Goal: Information Seeking & Learning: Learn about a topic

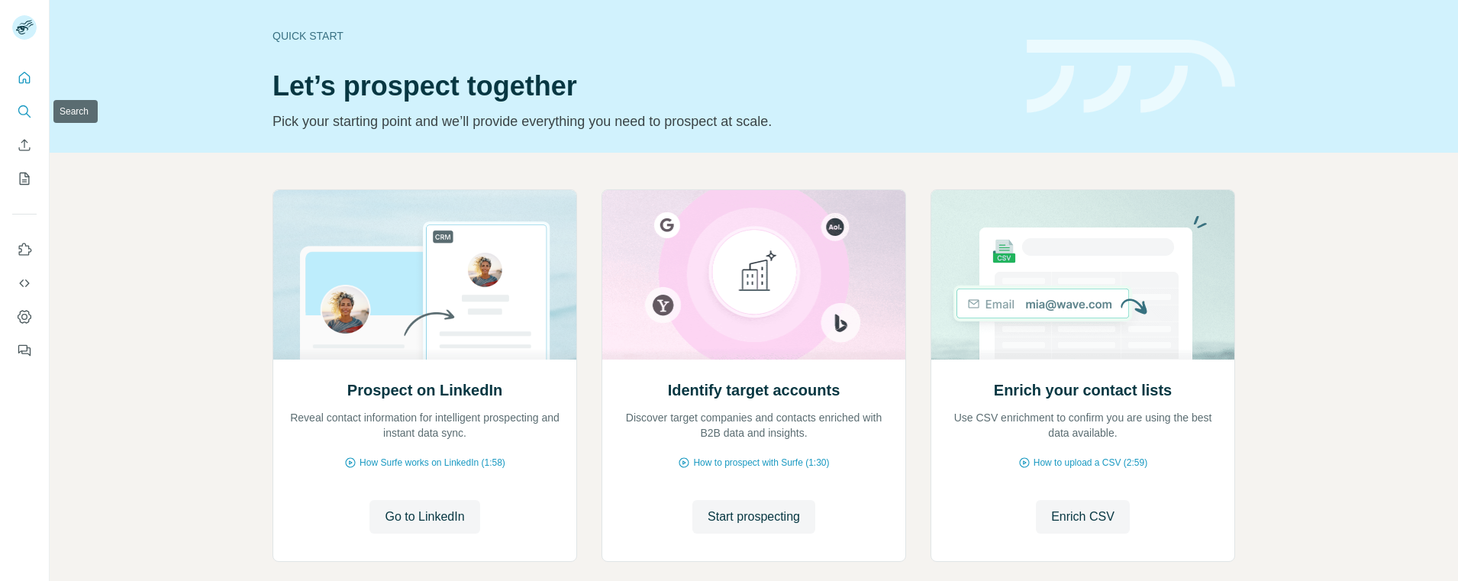
click at [21, 105] on icon "Search" at bounding box center [24, 111] width 15 height 15
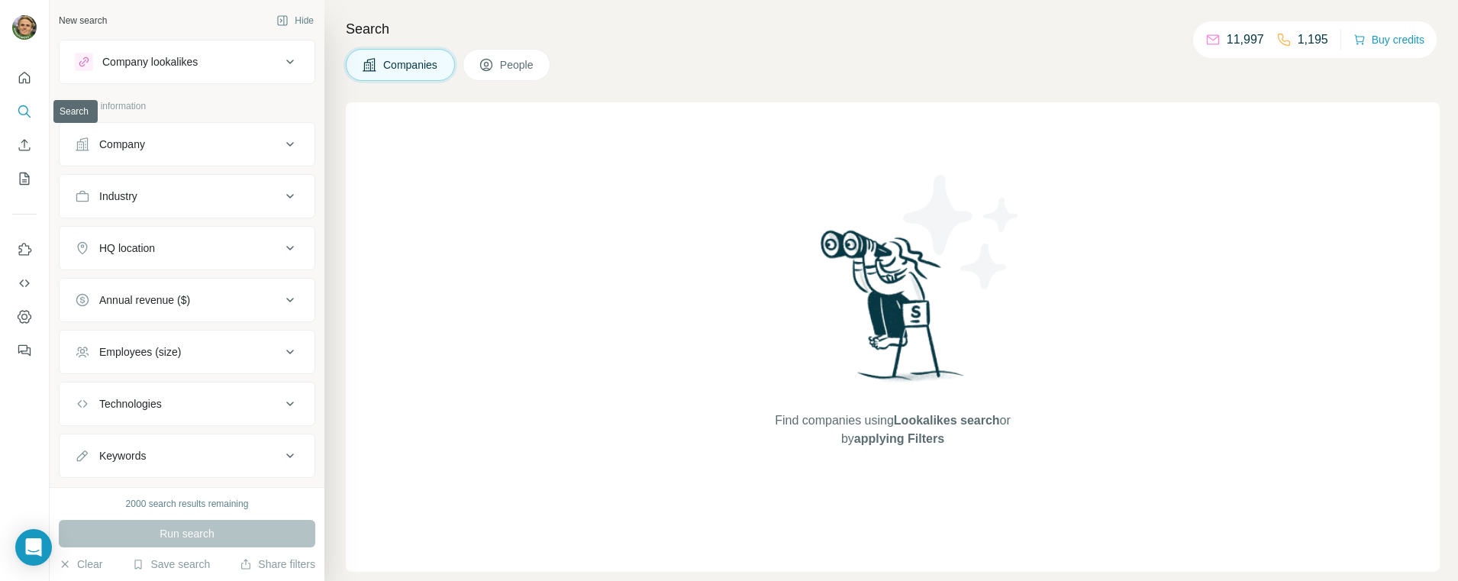
click at [21, 106] on icon "Search" at bounding box center [23, 110] width 10 height 10
click at [169, 143] on div "Company" at bounding box center [178, 144] width 206 height 15
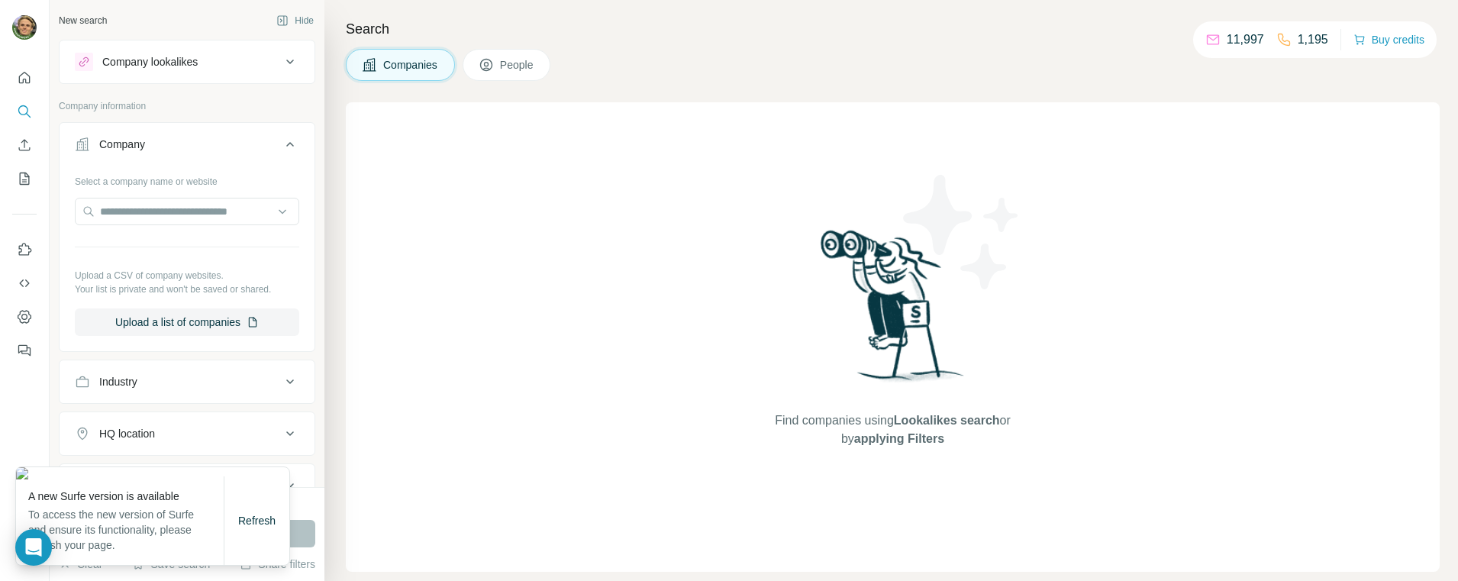
click at [233, 150] on div "Company" at bounding box center [178, 144] width 206 height 15
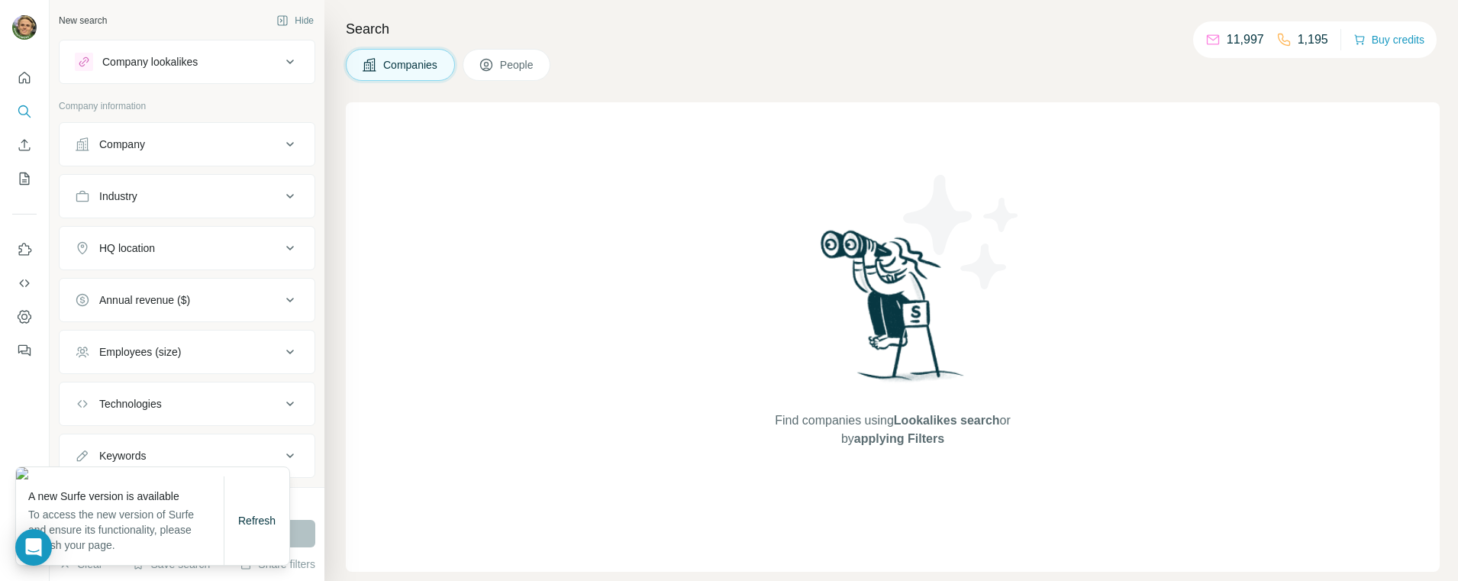
click at [231, 188] on button "Industry" at bounding box center [187, 196] width 255 height 37
click at [195, 229] on input at bounding box center [179, 234] width 189 height 17
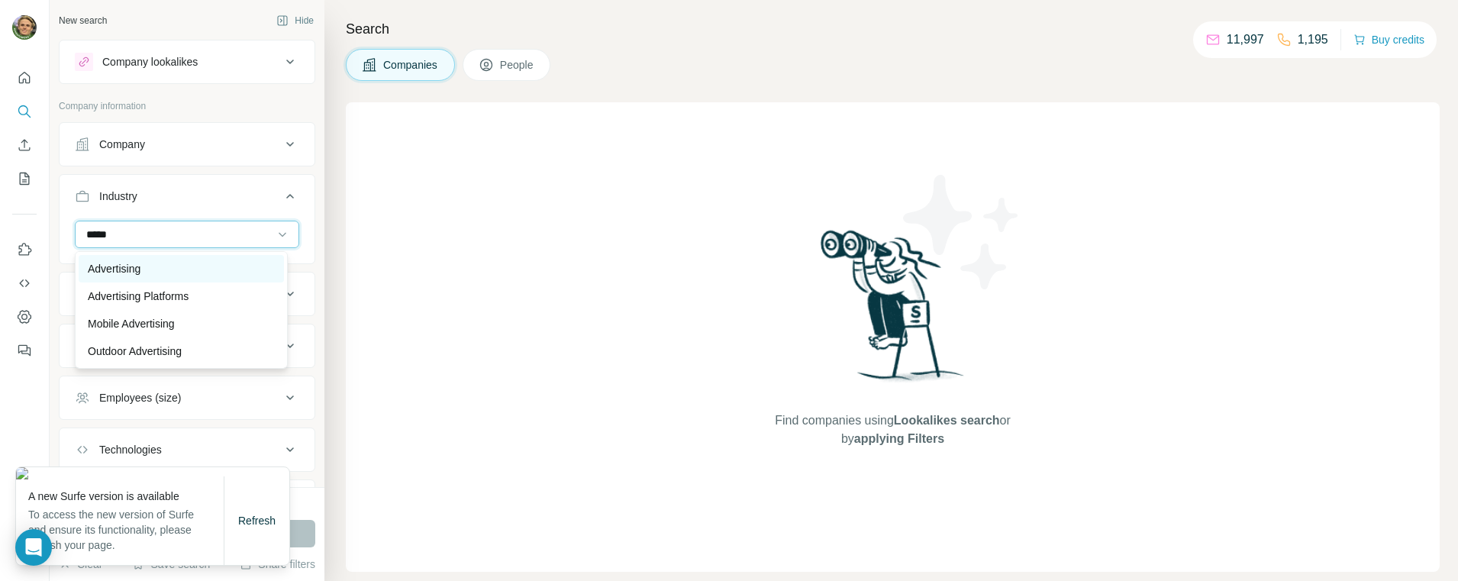
type input "*****"
click at [147, 269] on div "Advertising" at bounding box center [181, 268] width 187 height 15
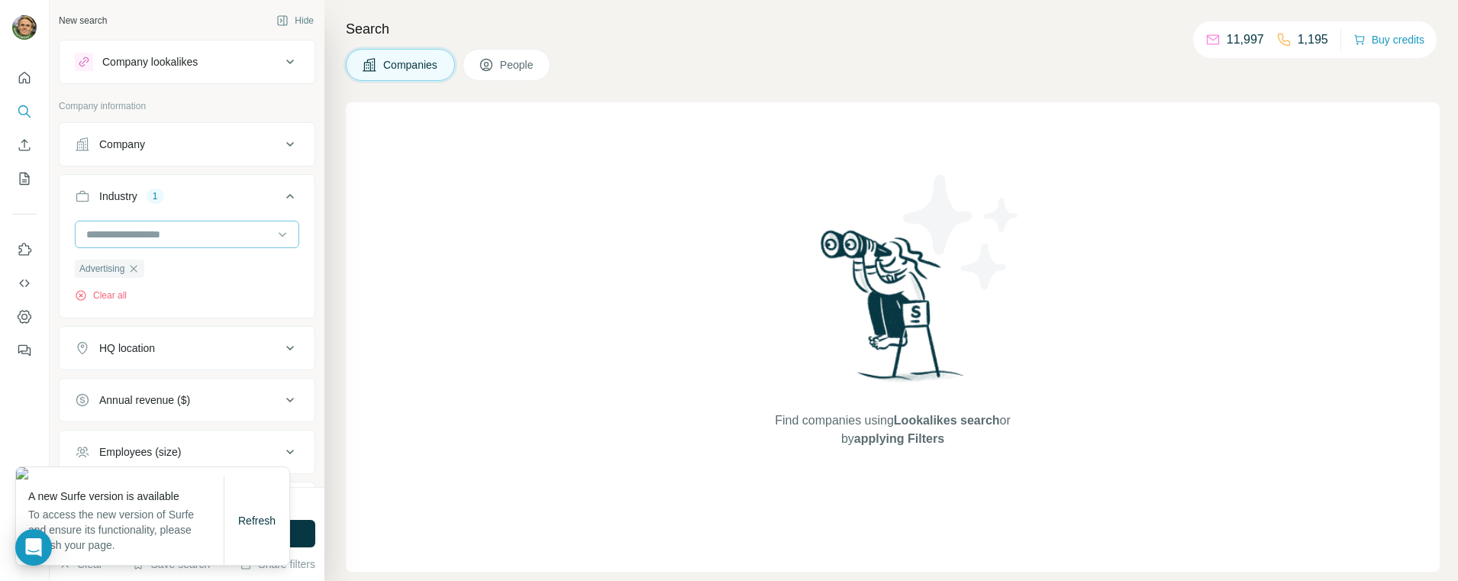
click at [169, 229] on input at bounding box center [179, 234] width 189 height 17
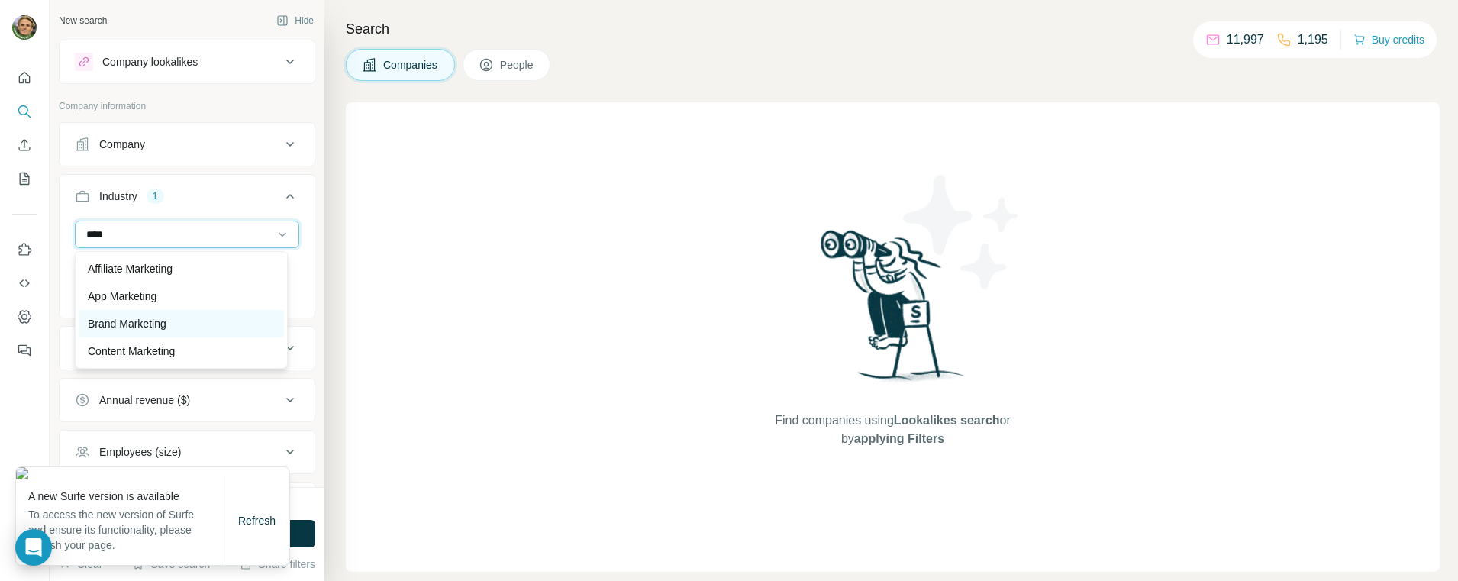
type input "****"
click at [145, 321] on p "Brand Marketing" at bounding box center [127, 323] width 79 height 15
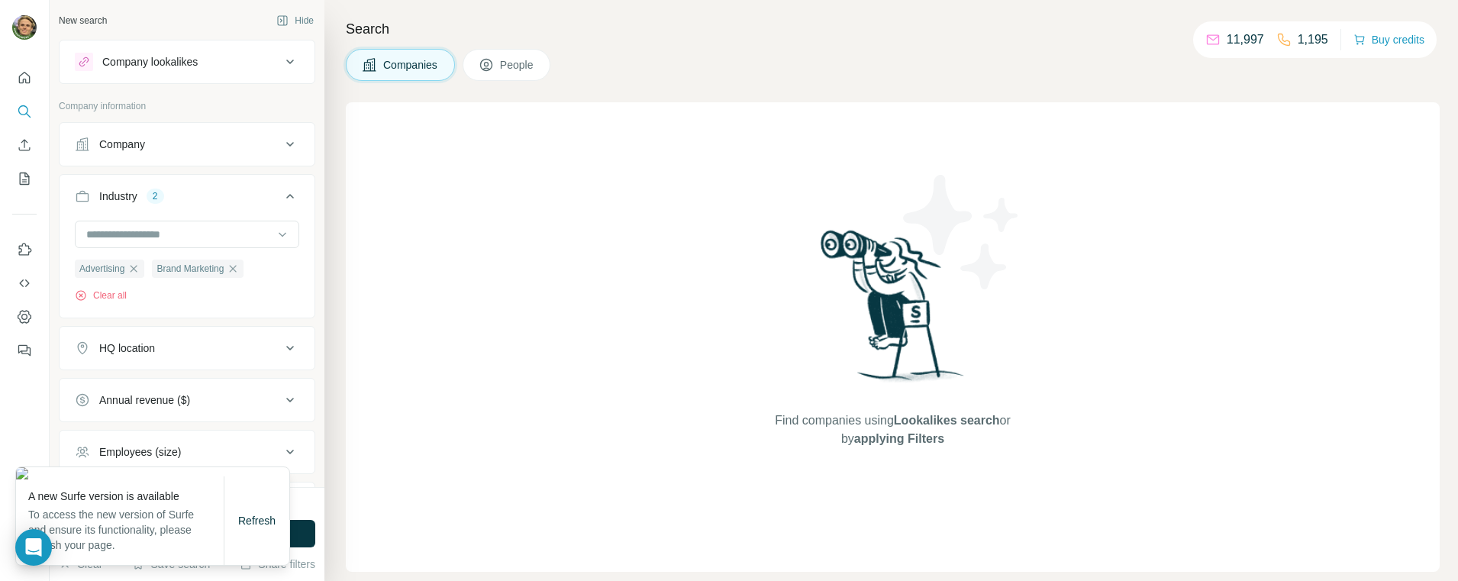
click at [472, 298] on div "Find companies using Lookalikes search or by applying Filters" at bounding box center [893, 336] width 1094 height 469
click at [481, 420] on div "Find companies using Lookalikes search or by applying Filters" at bounding box center [893, 336] width 1094 height 469
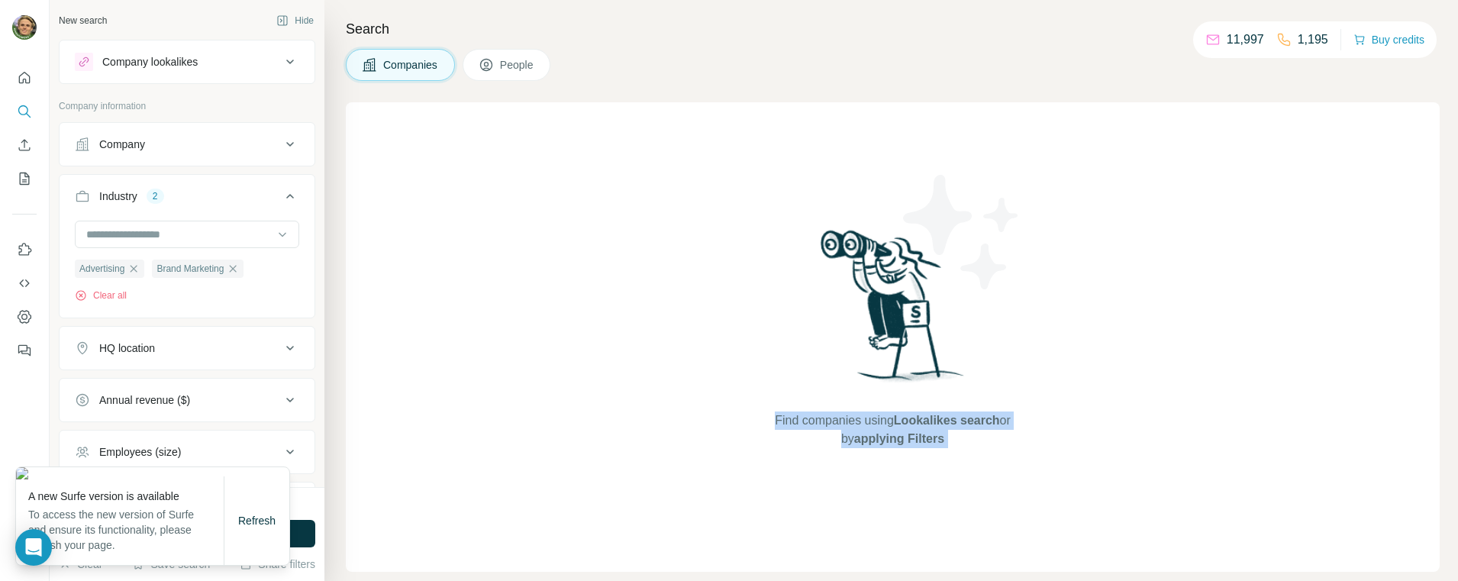
click at [397, 422] on div "Find companies using Lookalikes search or by applying Filters" at bounding box center [893, 336] width 1094 height 469
click at [89, 467] on img at bounding box center [152, 473] width 273 height 12
drag, startPoint x: 599, startPoint y: 370, endPoint x: 589, endPoint y: 367, distance: 10.4
click at [601, 370] on div "Find companies using Lookalikes search or by applying Filters" at bounding box center [893, 336] width 1094 height 469
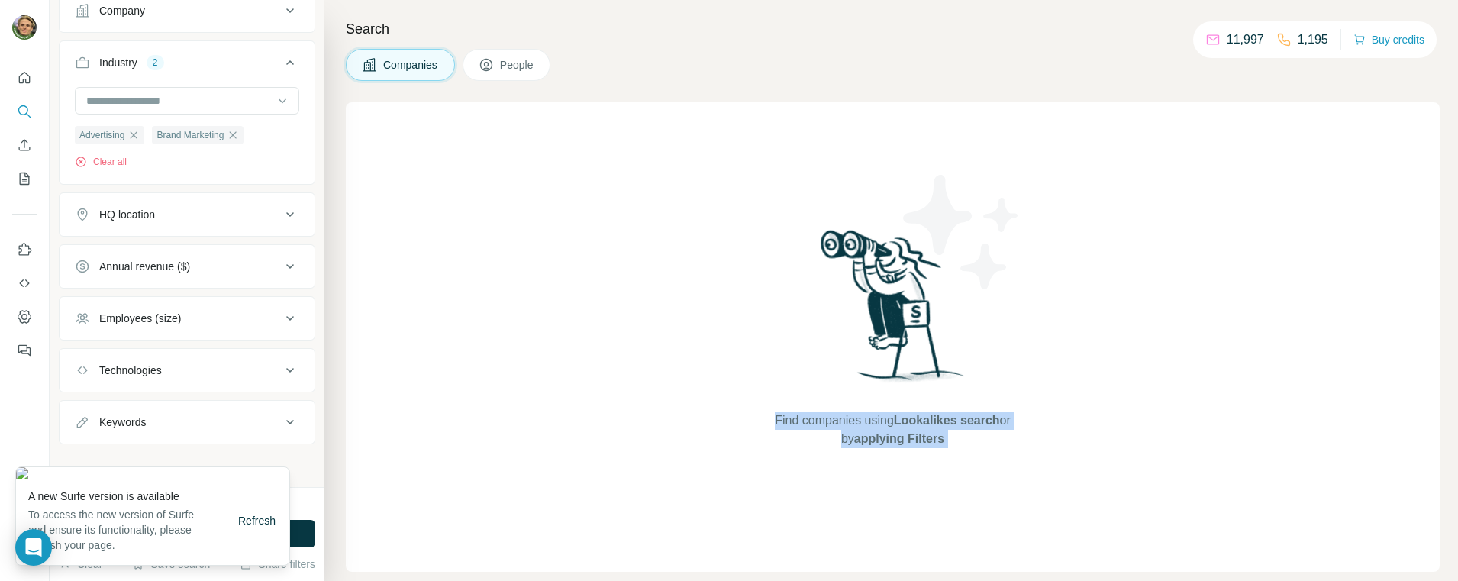
click at [235, 467] on img at bounding box center [152, 473] width 273 height 12
click at [228, 467] on img at bounding box center [152, 473] width 273 height 12
click at [264, 514] on span "Refresh" at bounding box center [256, 520] width 37 height 12
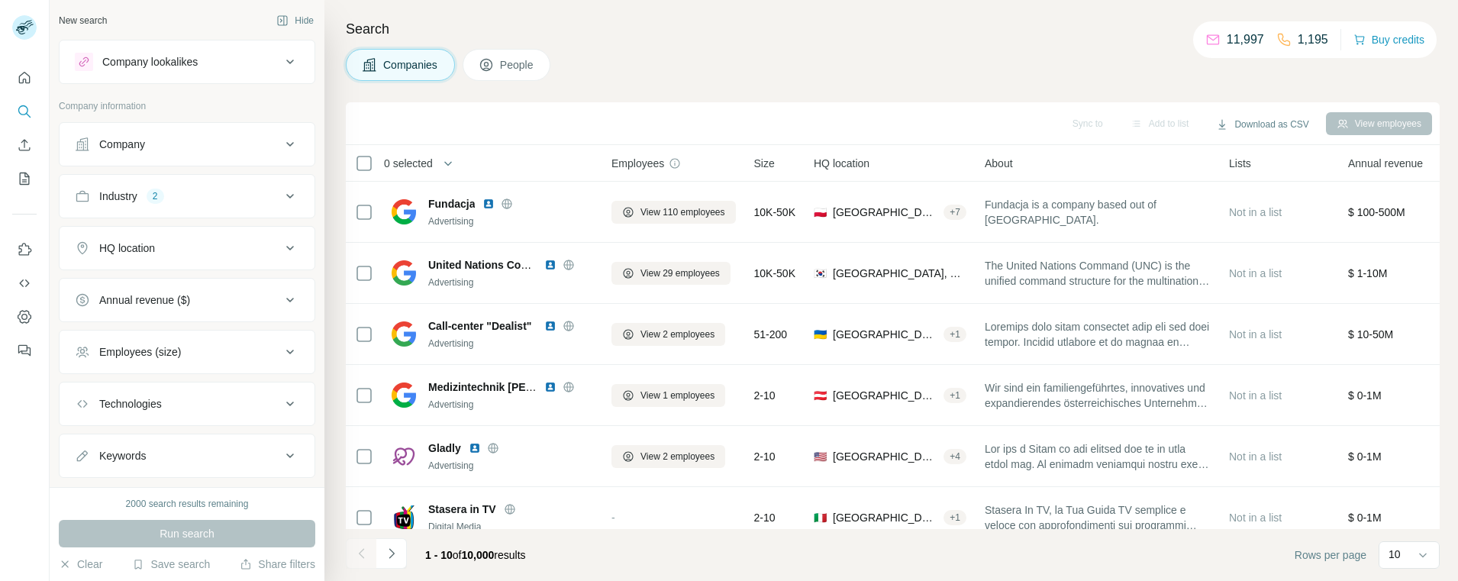
click at [208, 199] on div "Industry 2" at bounding box center [178, 196] width 206 height 15
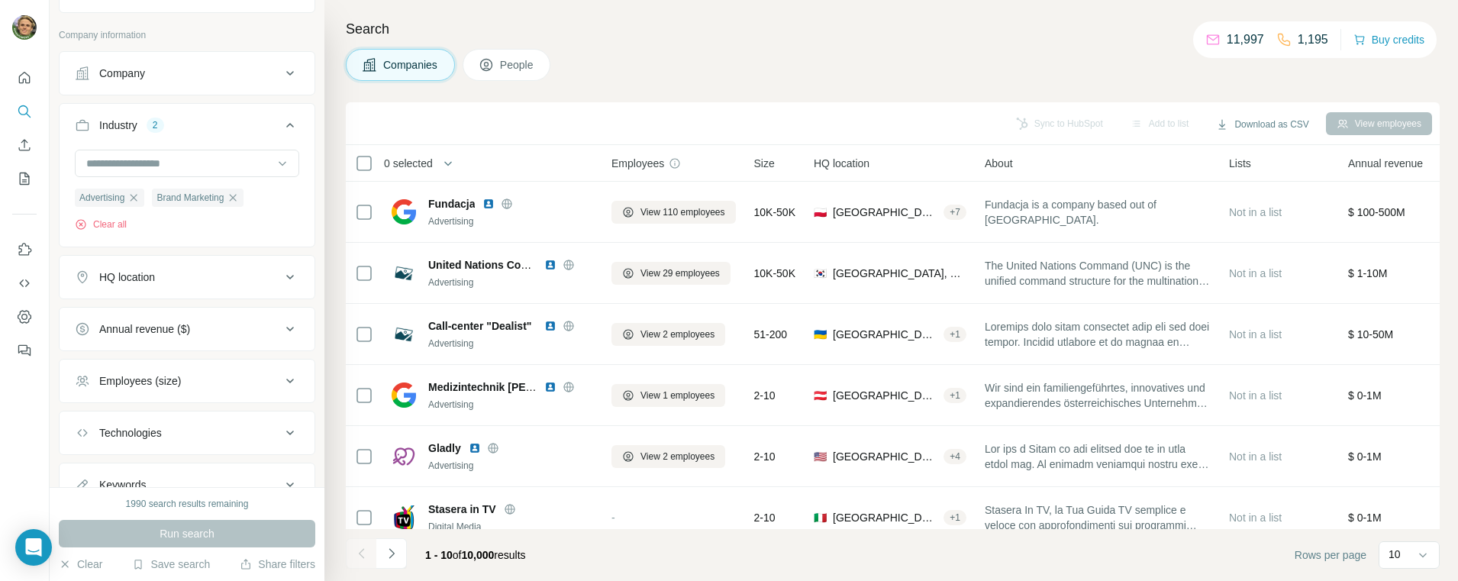
scroll to position [134, 0]
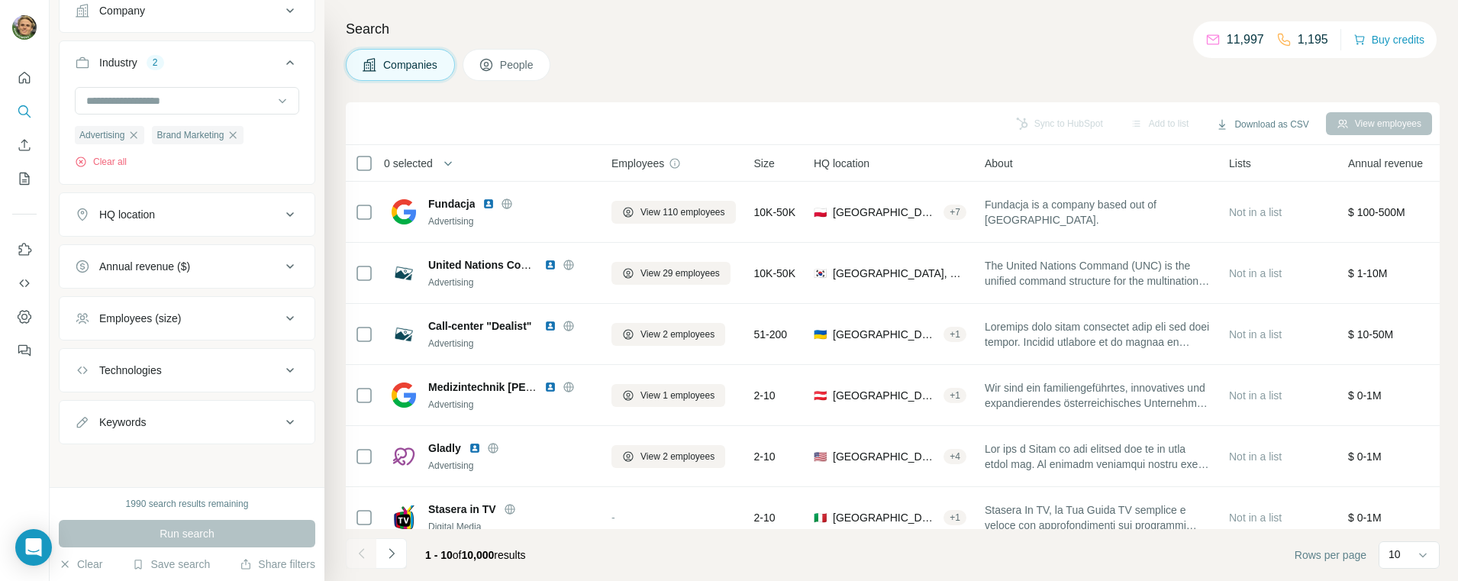
click at [269, 316] on div "Employees (size)" at bounding box center [178, 318] width 206 height 15
click at [85, 405] on icon at bounding box center [84, 407] width 18 height 18
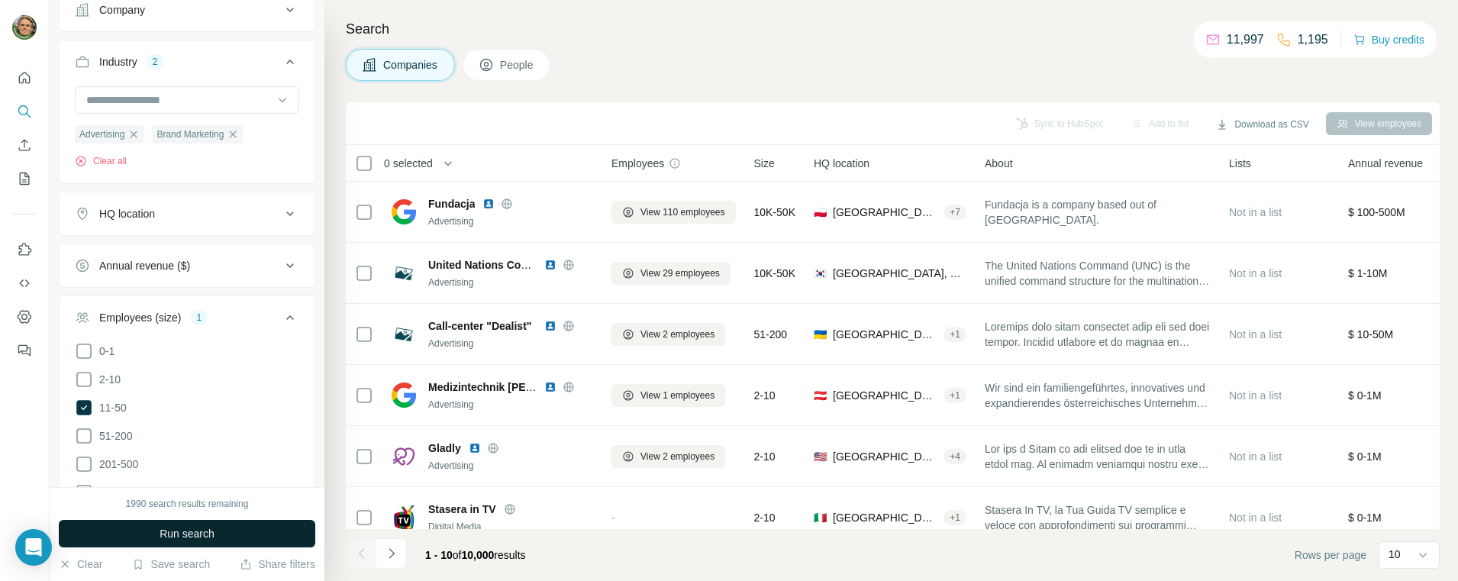
click at [244, 534] on button "Run search" at bounding box center [187, 533] width 256 height 27
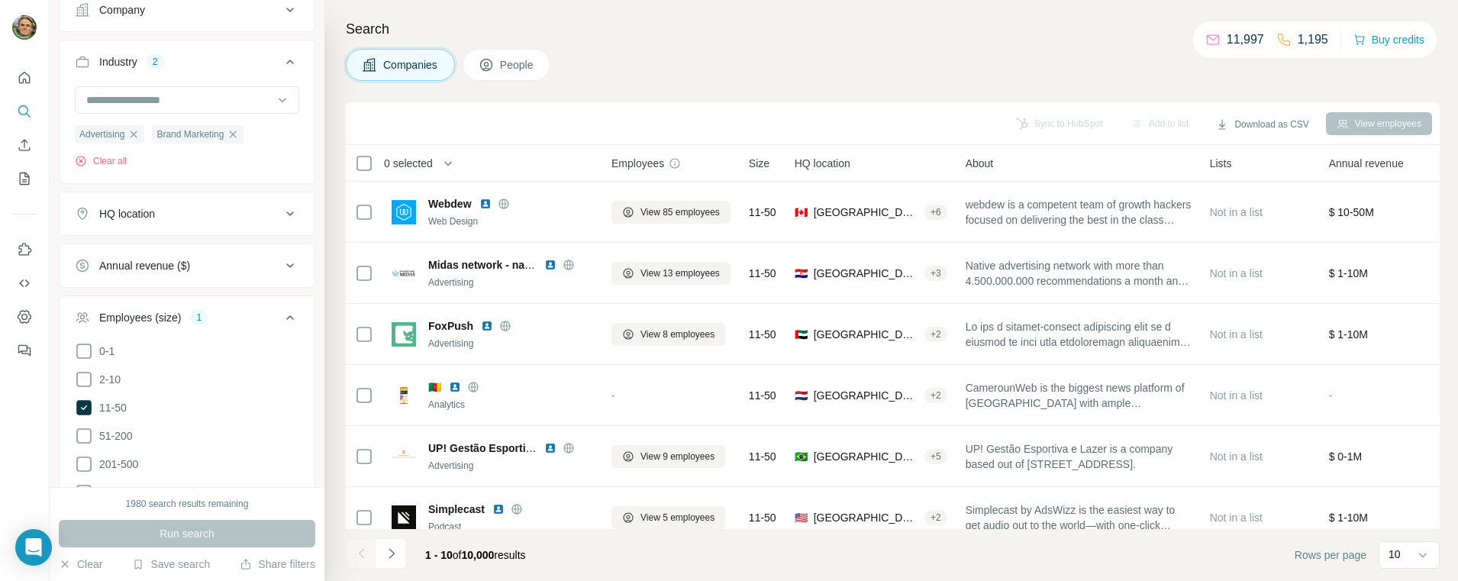
click at [268, 216] on div "HQ location" at bounding box center [178, 213] width 206 height 15
click at [179, 256] on input "text" at bounding box center [187, 251] width 224 height 27
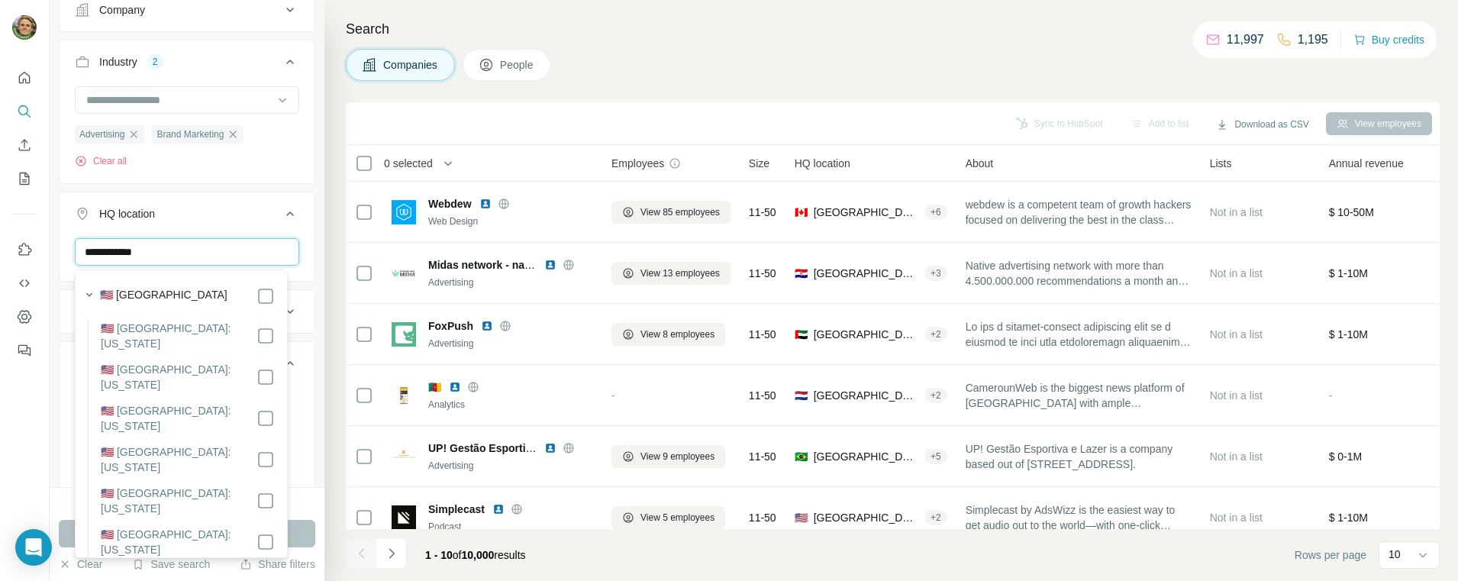
type input "**********"
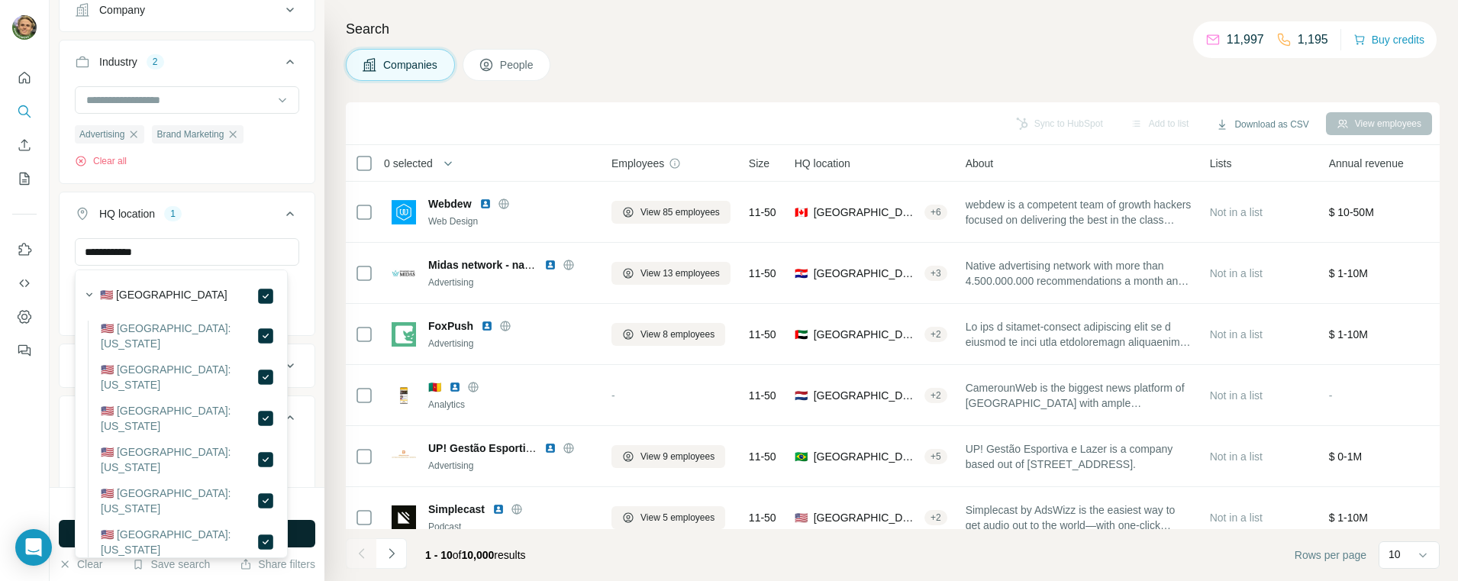
click at [307, 530] on button "Run search" at bounding box center [187, 533] width 256 height 27
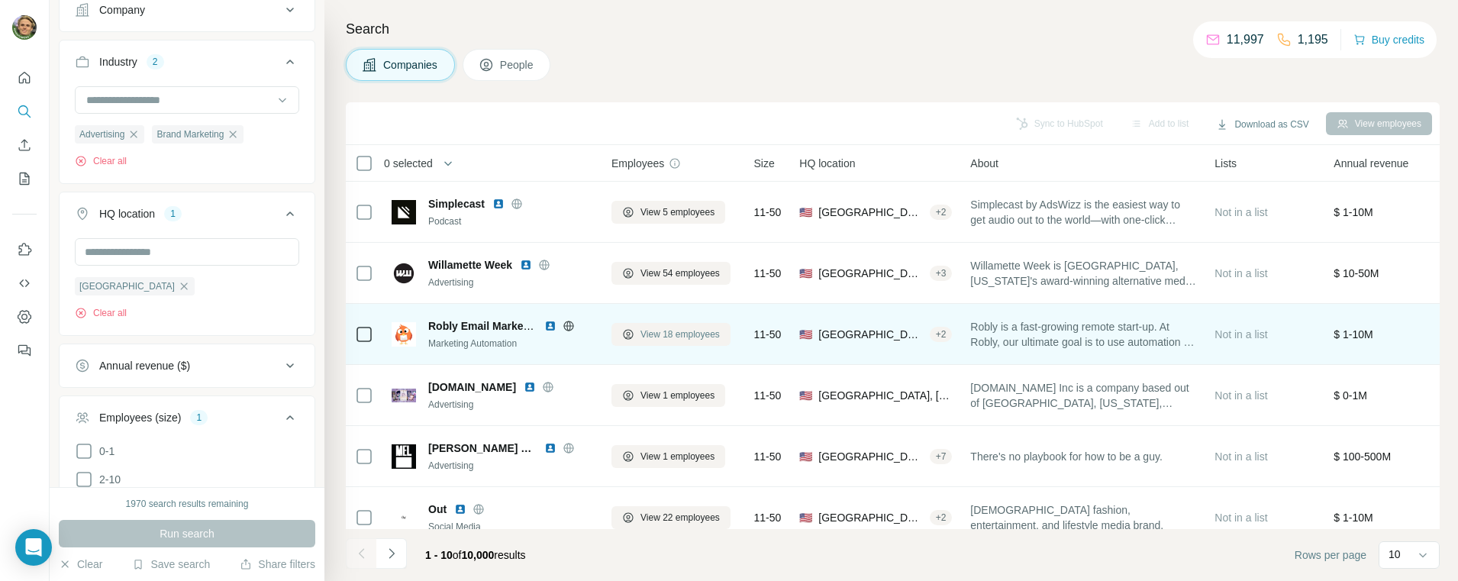
click at [668, 337] on span "View 18 employees" at bounding box center [679, 334] width 79 height 14
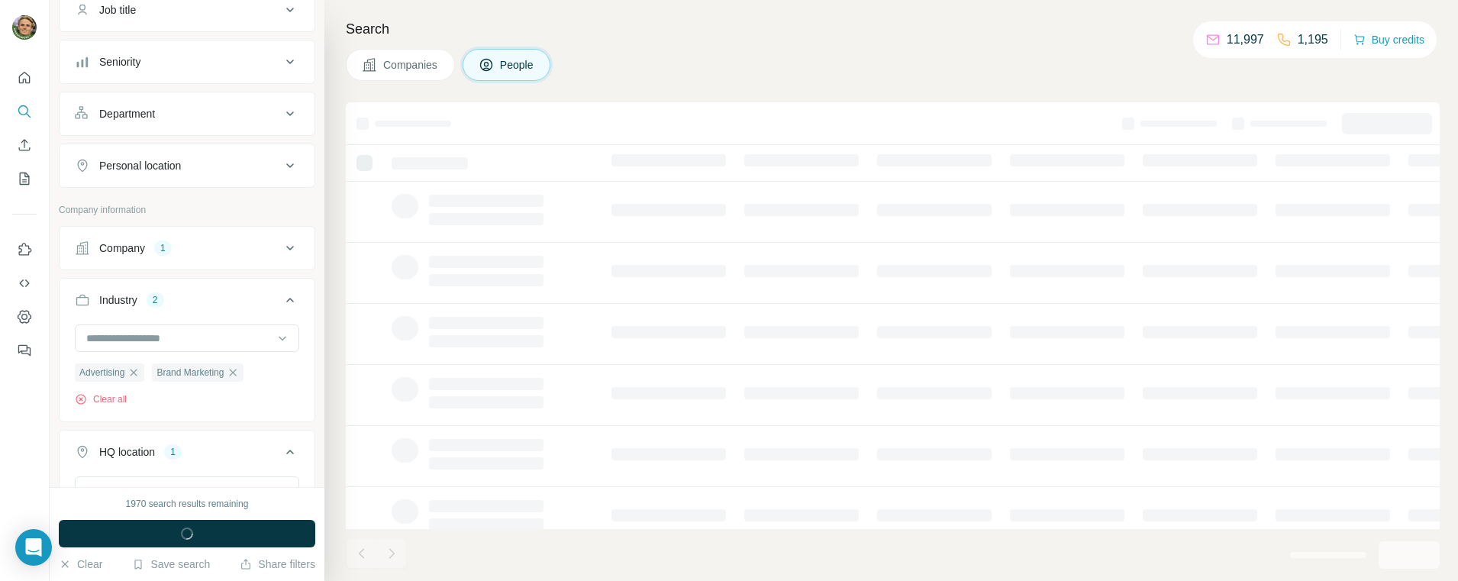
scroll to position [372, 0]
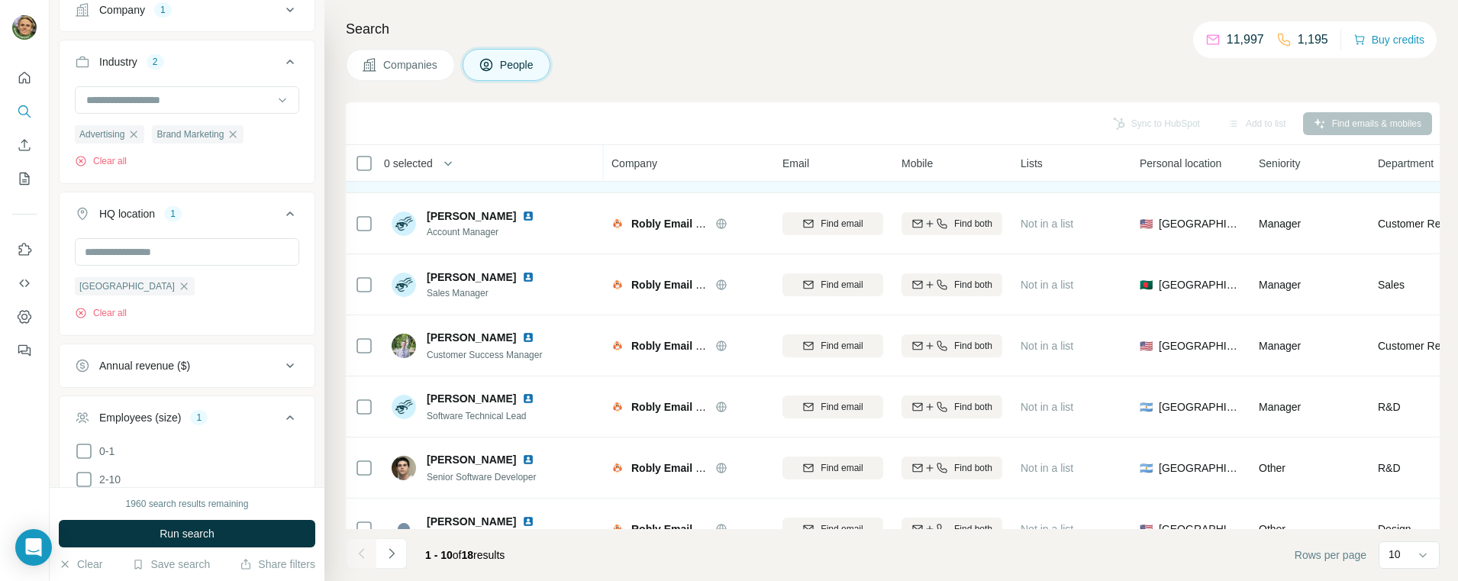
scroll to position [271, 0]
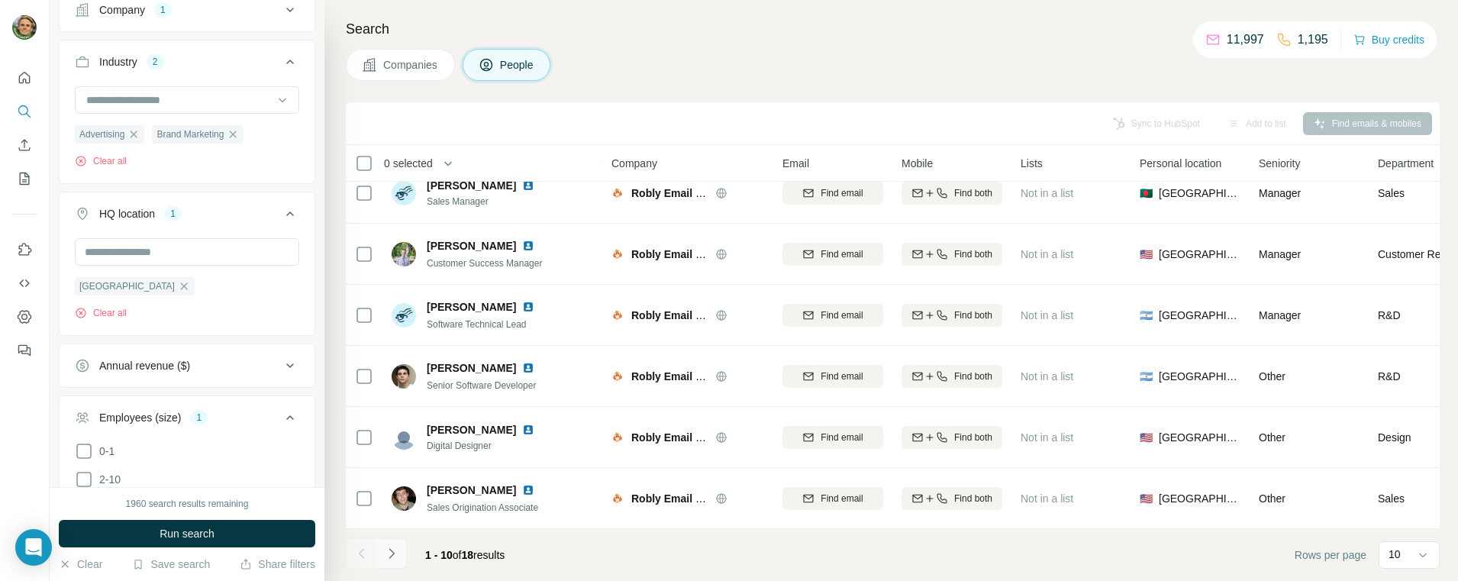
click at [396, 556] on icon "Navigate to next page" at bounding box center [391, 553] width 15 height 15
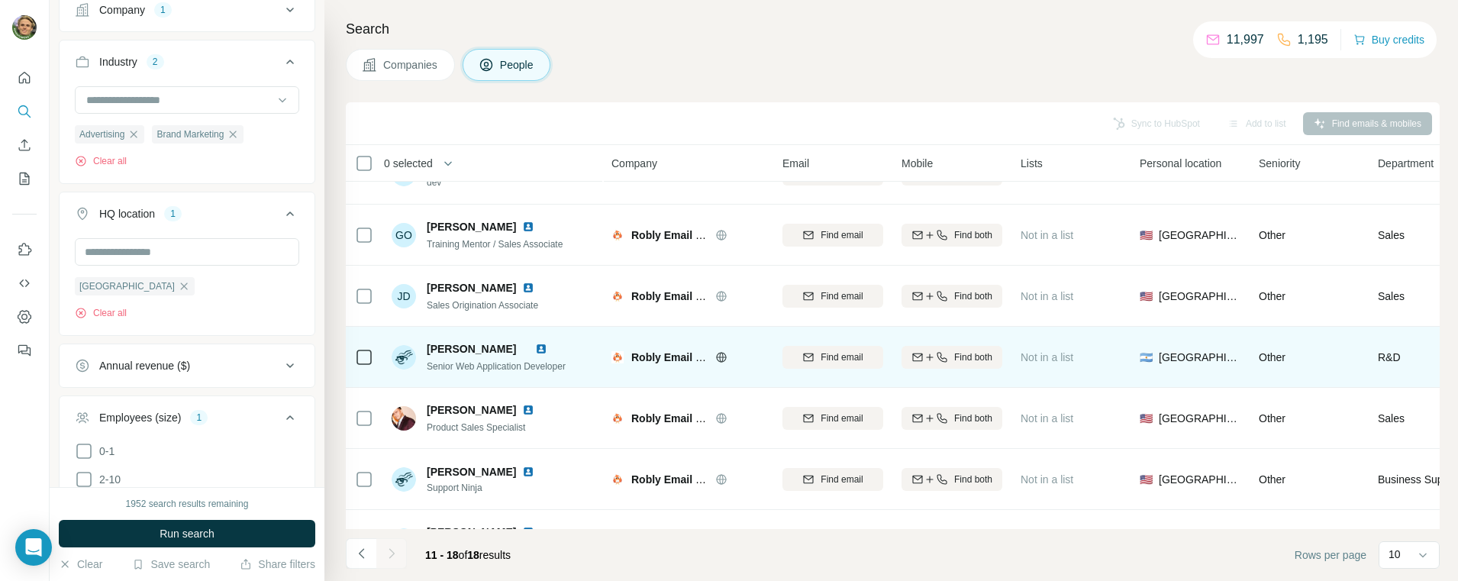
scroll to position [149, 0]
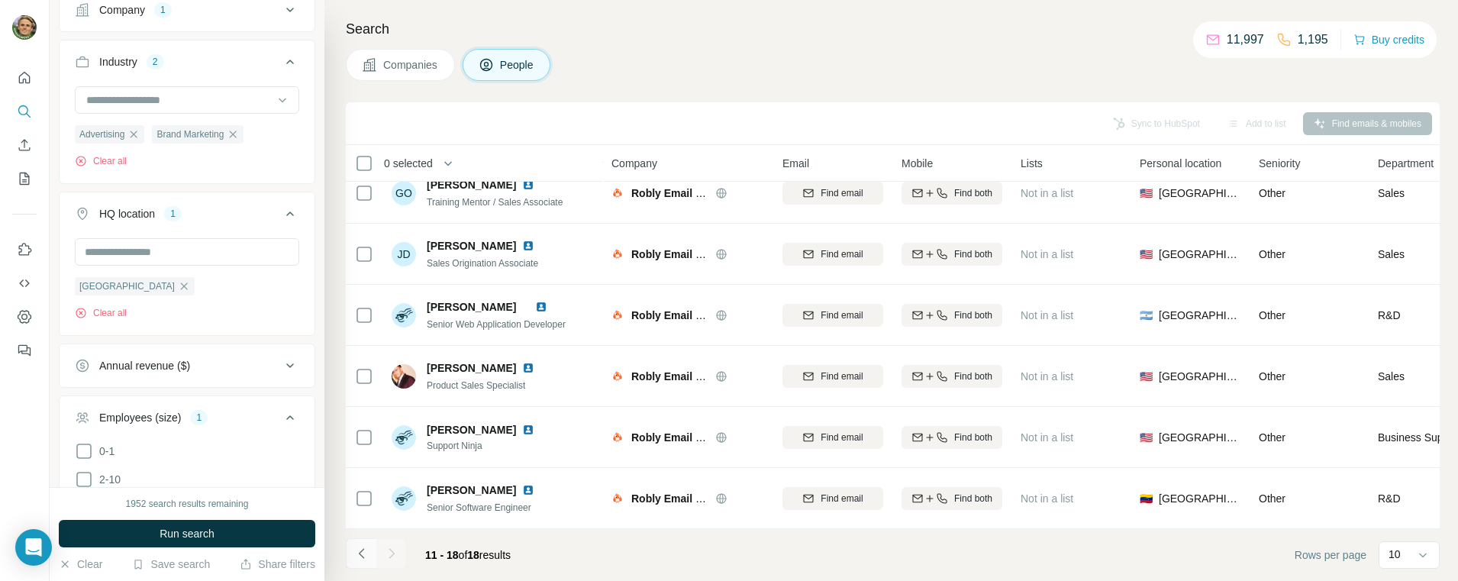
click at [359, 556] on icon "Navigate to previous page" at bounding box center [361, 553] width 15 height 15
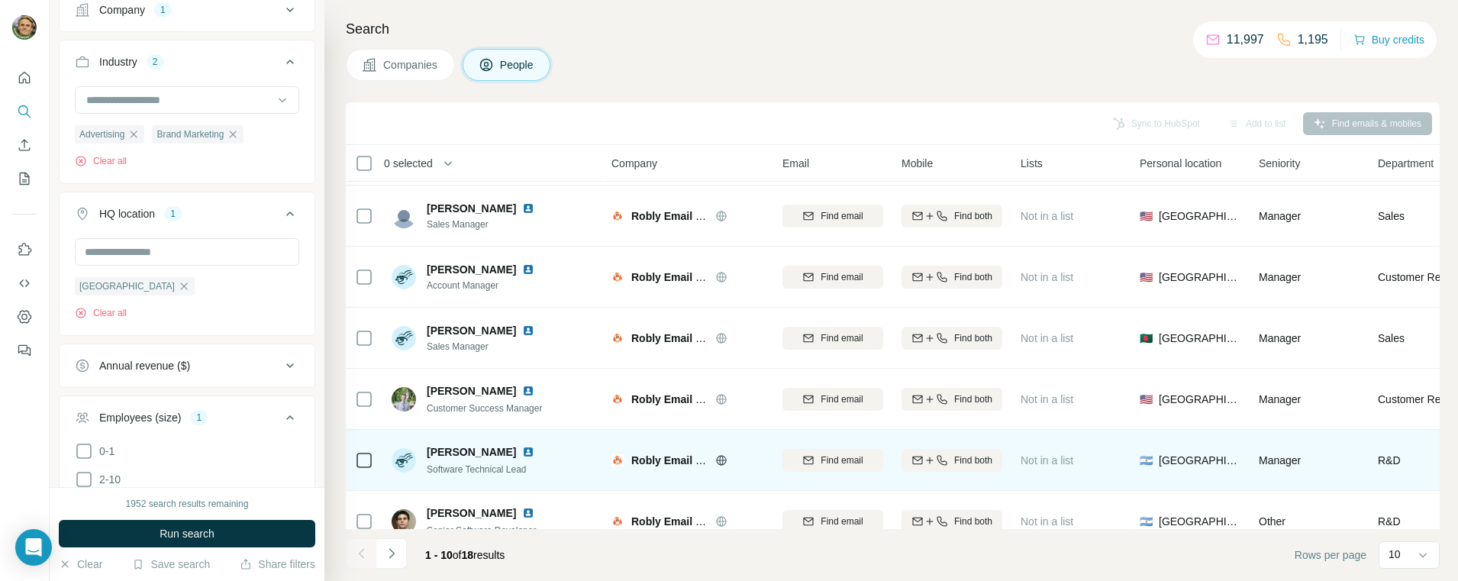
scroll to position [0, 0]
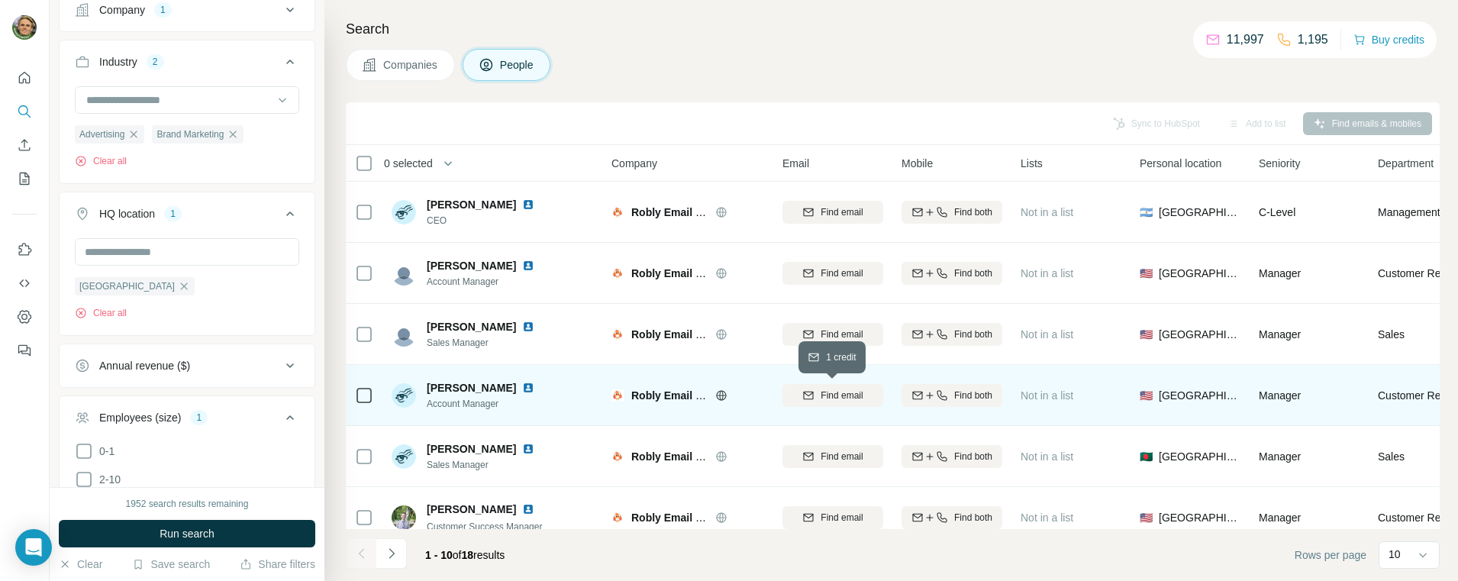
click at [860, 395] on span "Find email" at bounding box center [842, 396] width 42 height 14
click at [1040, 392] on icon at bounding box center [1032, 393] width 15 height 15
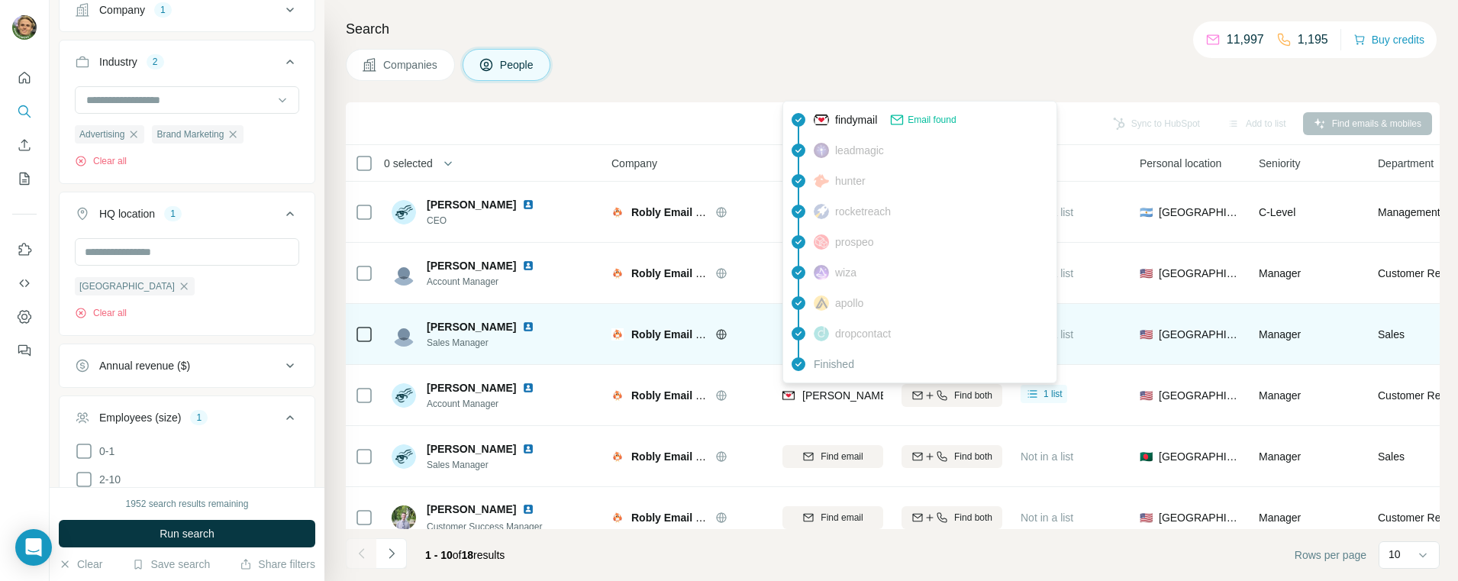
drag, startPoint x: 867, startPoint y: 395, endPoint x: 1259, endPoint y: 356, distance: 394.3
click at [1341, 282] on div "Manager" at bounding box center [1309, 273] width 101 height 42
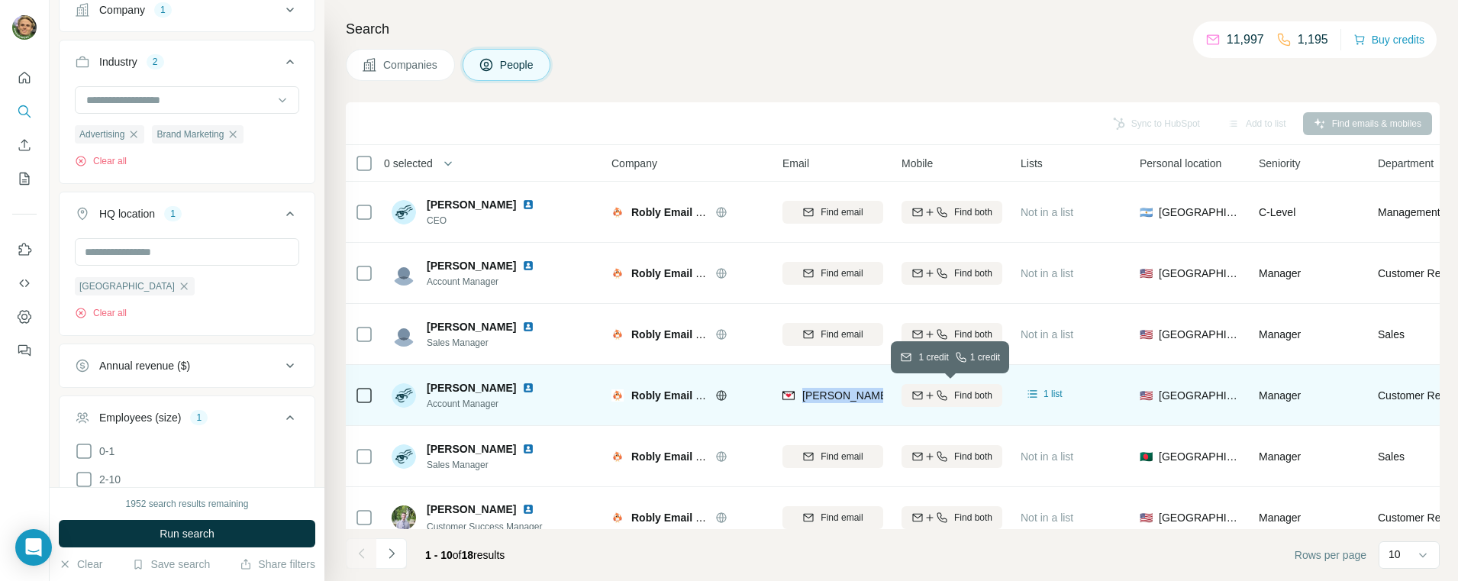
drag, startPoint x: 800, startPoint y: 395, endPoint x: 945, endPoint y: 400, distance: 145.1
click at [0, 0] on tr "[PERSON_NAME] Account Manager Robly Email Marketing [PERSON_NAME][EMAIL_ADDRESS…" at bounding box center [0, 0] width 0 height 0
click at [864, 410] on div "[PERSON_NAME][EMAIL_ADDRESS][DOMAIN_NAME]" at bounding box center [832, 395] width 101 height 42
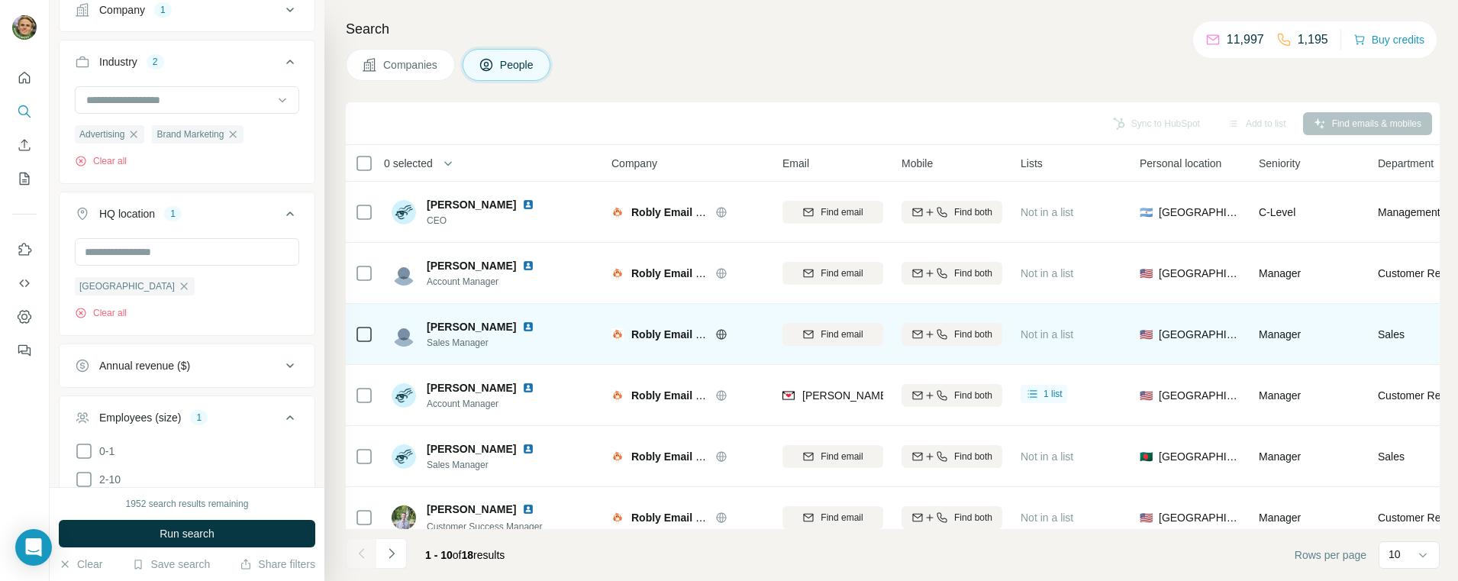
drag, startPoint x: 538, startPoint y: 388, endPoint x: 569, endPoint y: 339, distance: 57.6
click at [534, 388] on img at bounding box center [528, 388] width 12 height 12
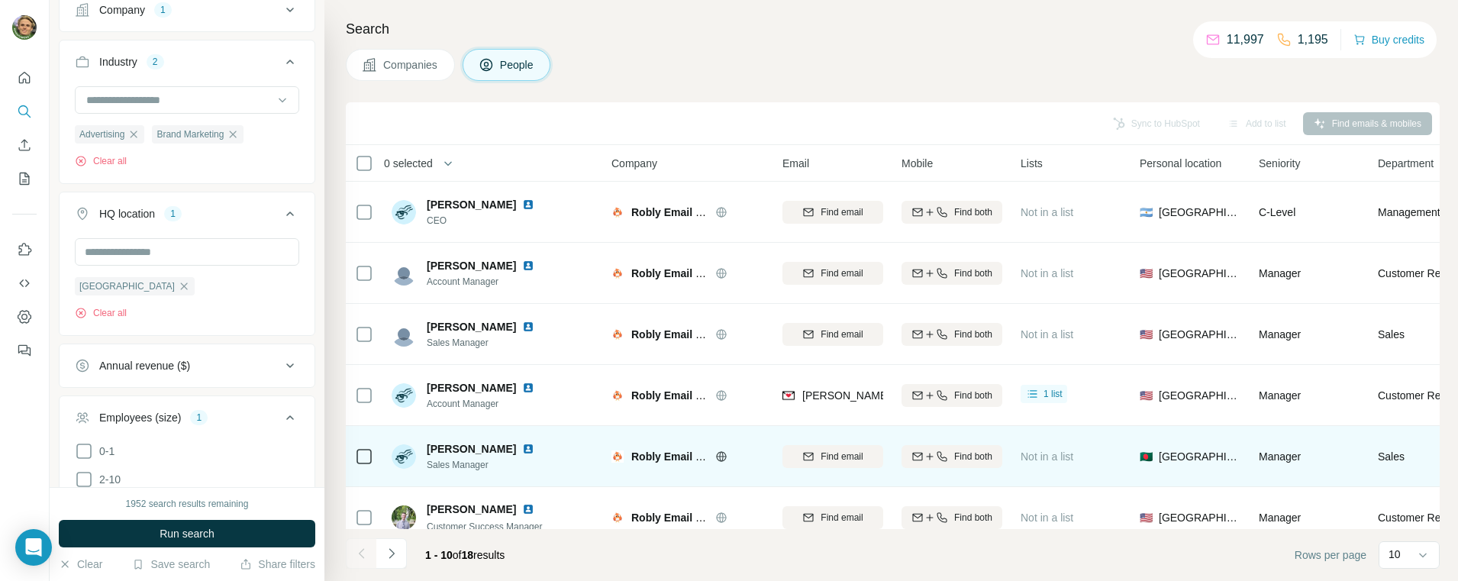
scroll to position [271, 0]
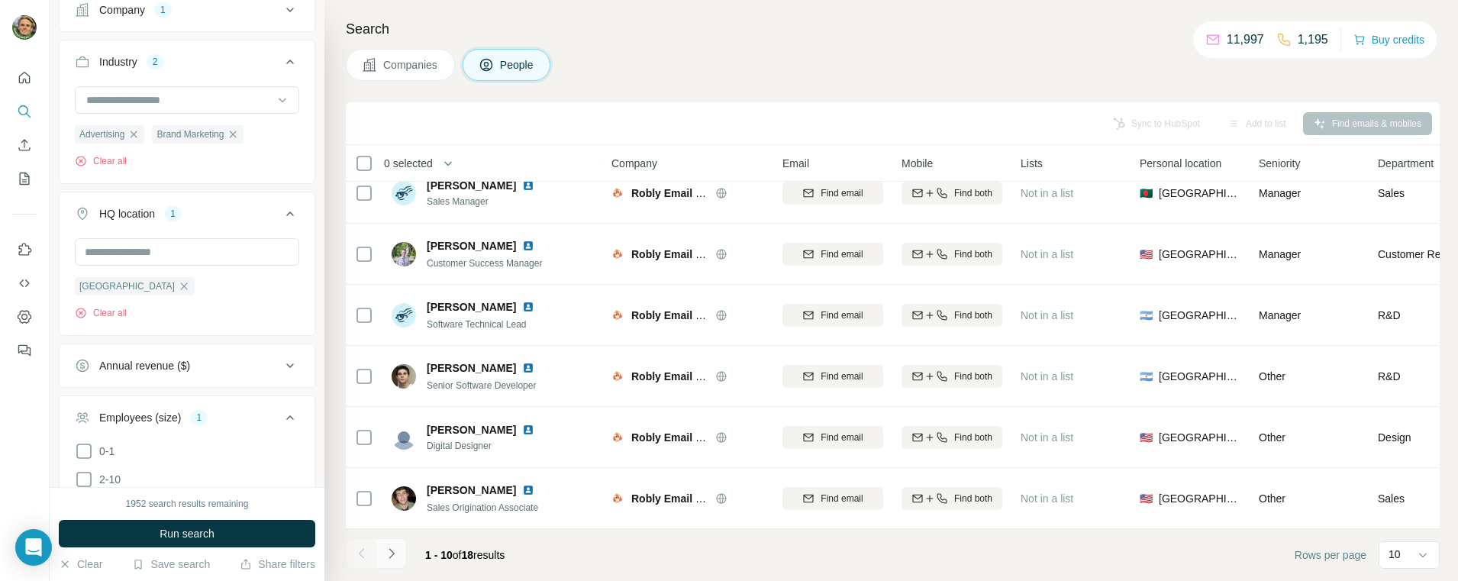
click at [395, 562] on button "Navigate to next page" at bounding box center [391, 553] width 31 height 31
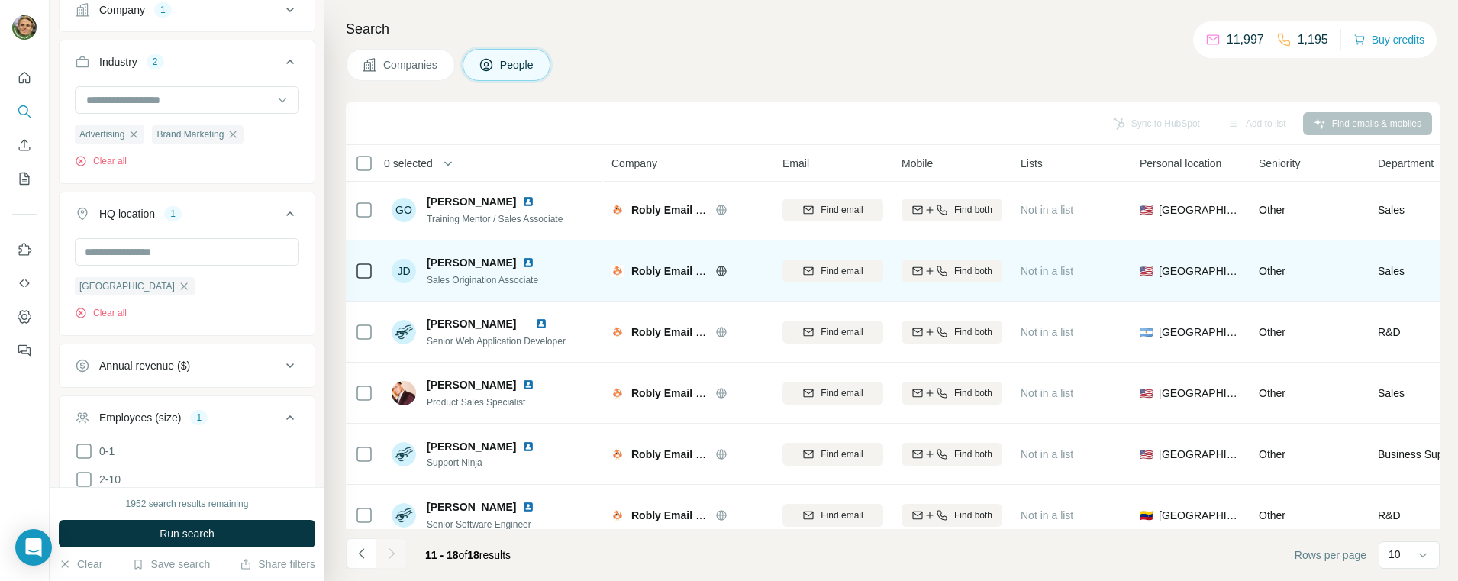
scroll to position [149, 0]
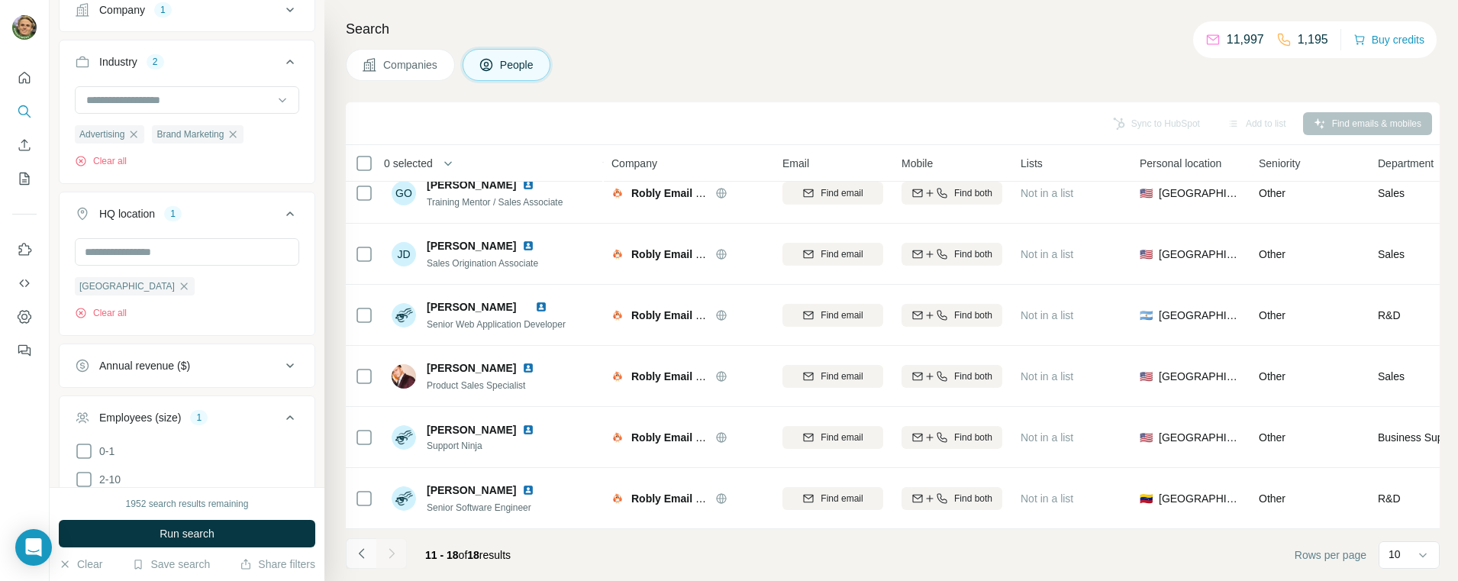
click at [370, 553] on button "Navigate to previous page" at bounding box center [361, 553] width 31 height 31
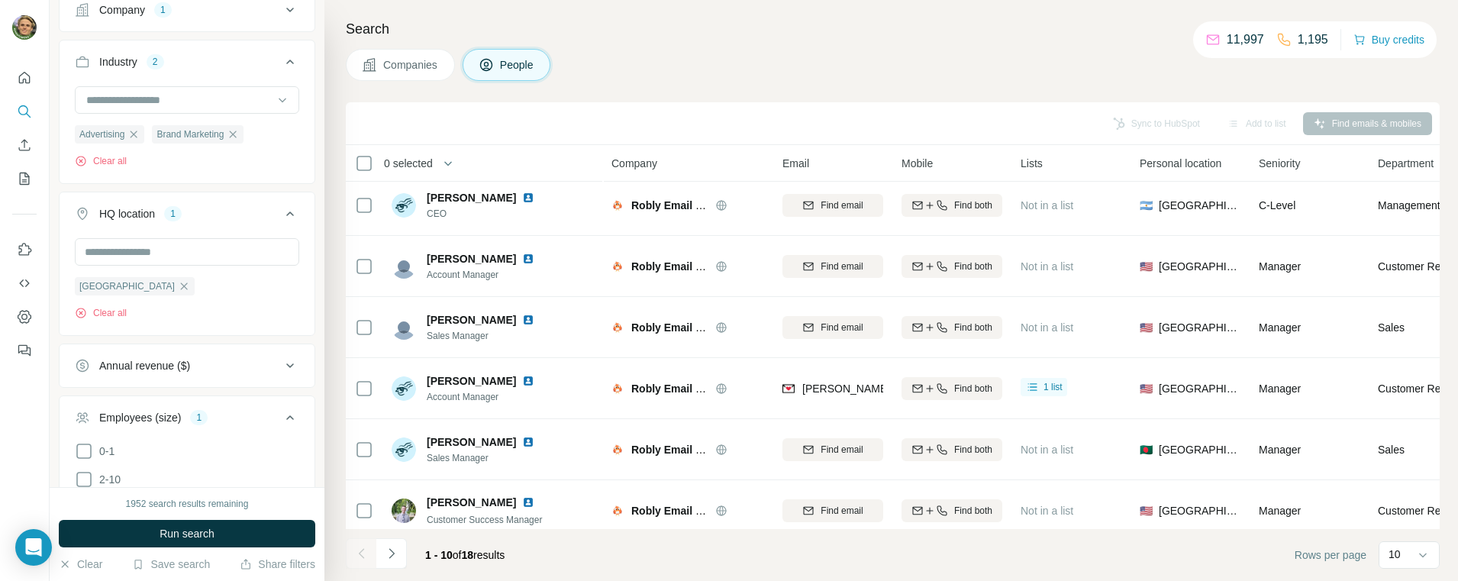
scroll to position [0, 0]
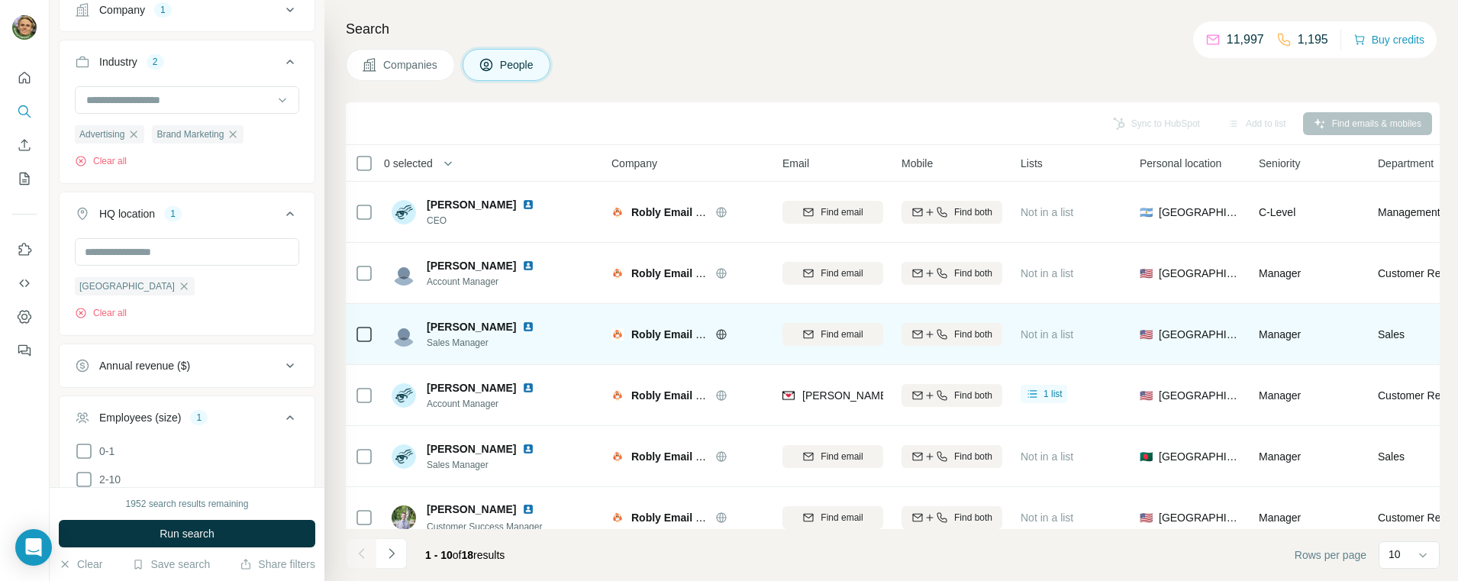
click at [522, 327] on img at bounding box center [528, 327] width 12 height 12
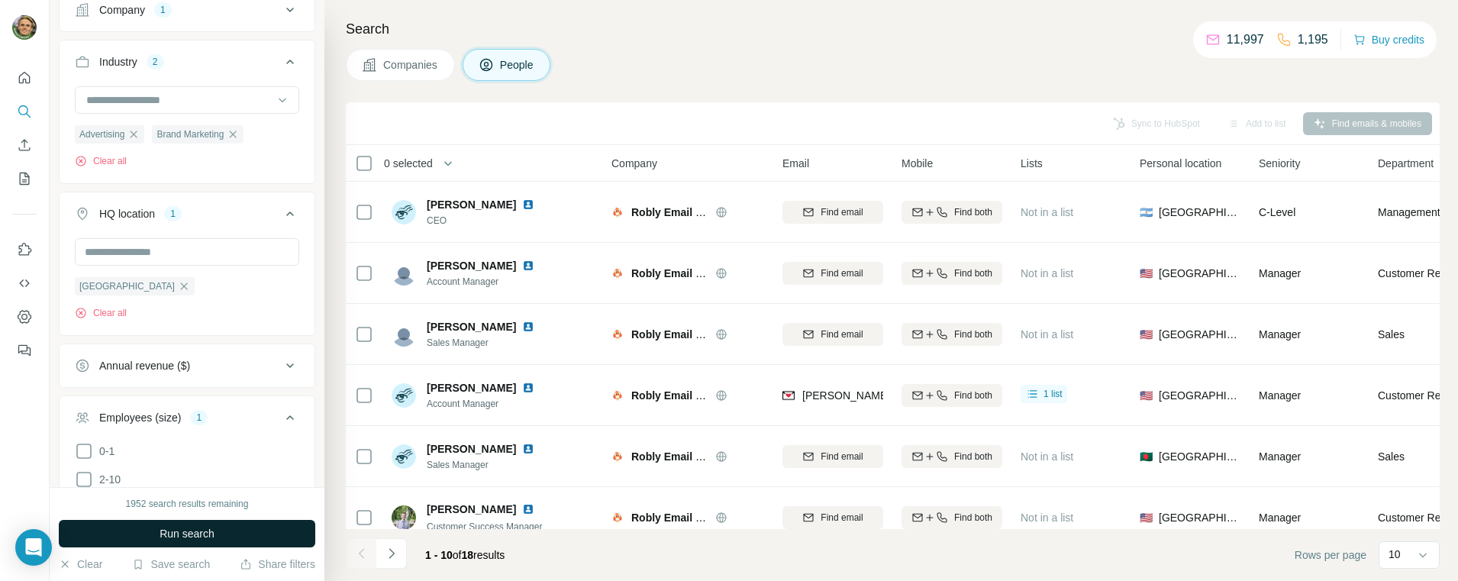
click at [211, 529] on span "Run search" at bounding box center [187, 533] width 55 height 15
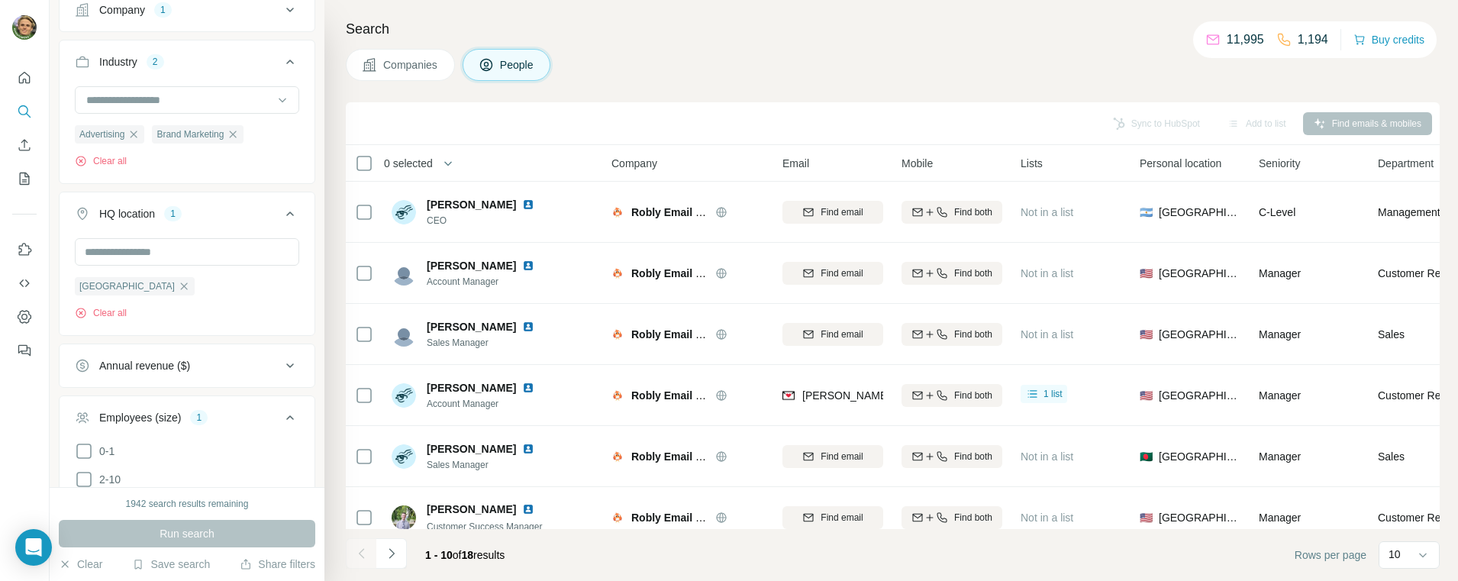
click at [411, 68] on span "Companies" at bounding box center [411, 64] width 56 height 15
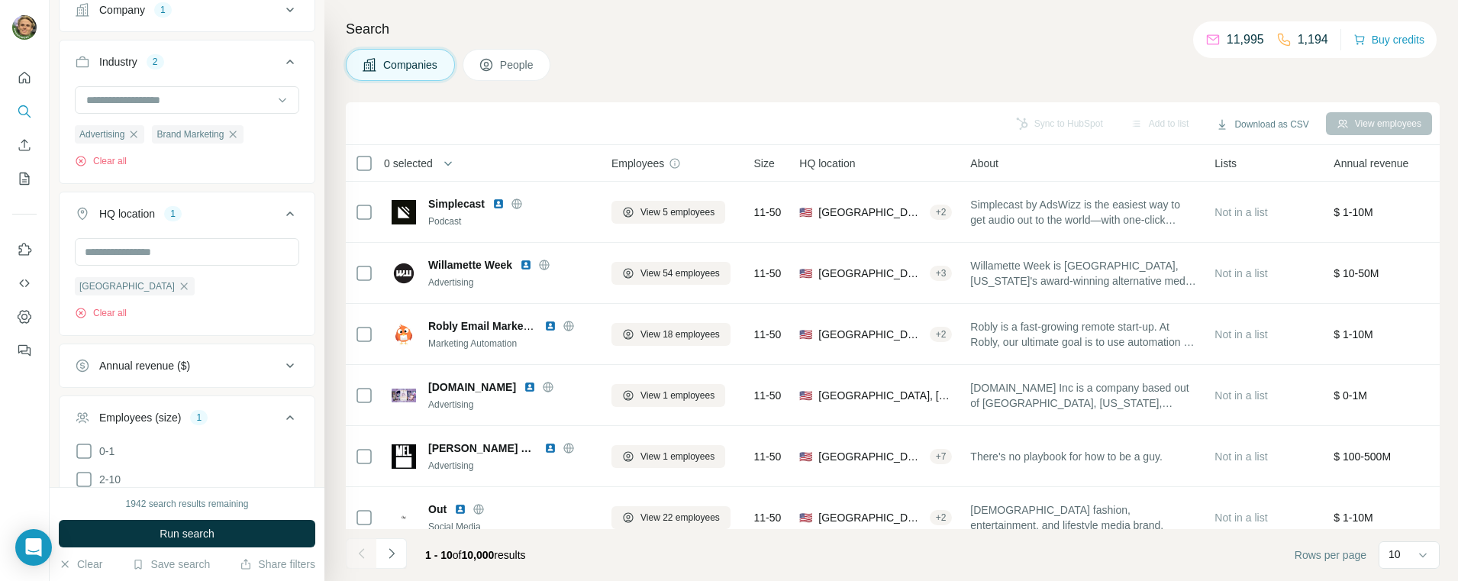
scroll to position [271, 0]
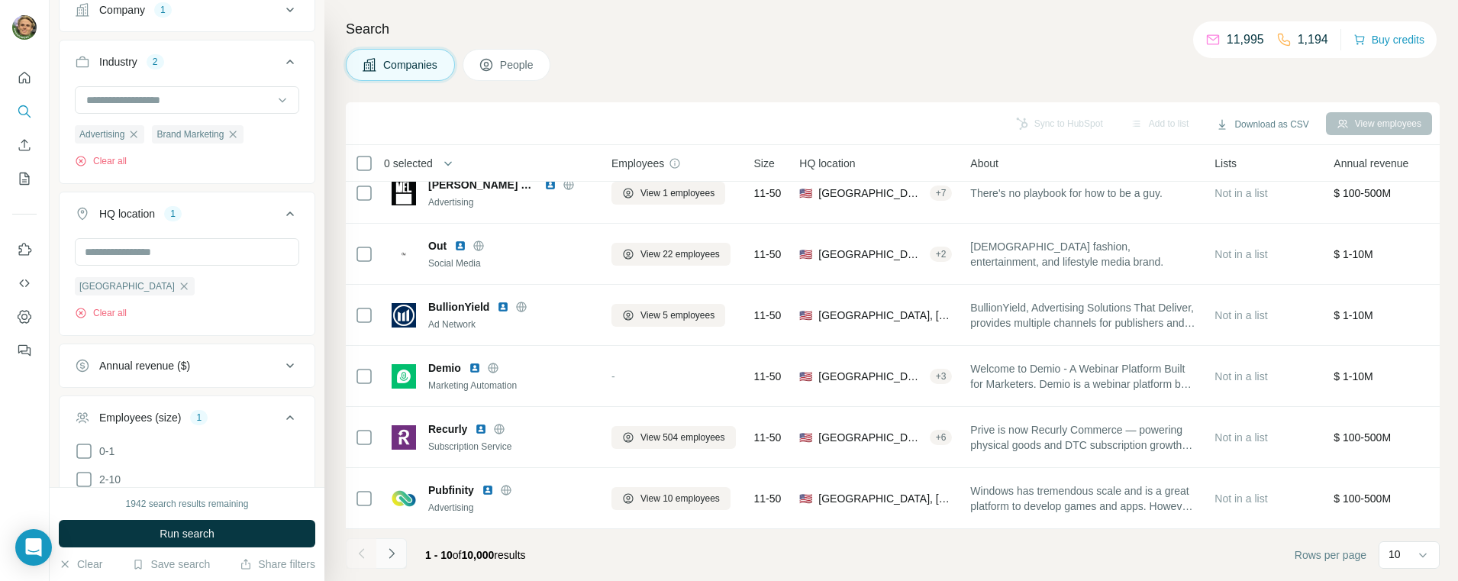
click at [394, 550] on icon "Navigate to next page" at bounding box center [391, 553] width 15 height 15
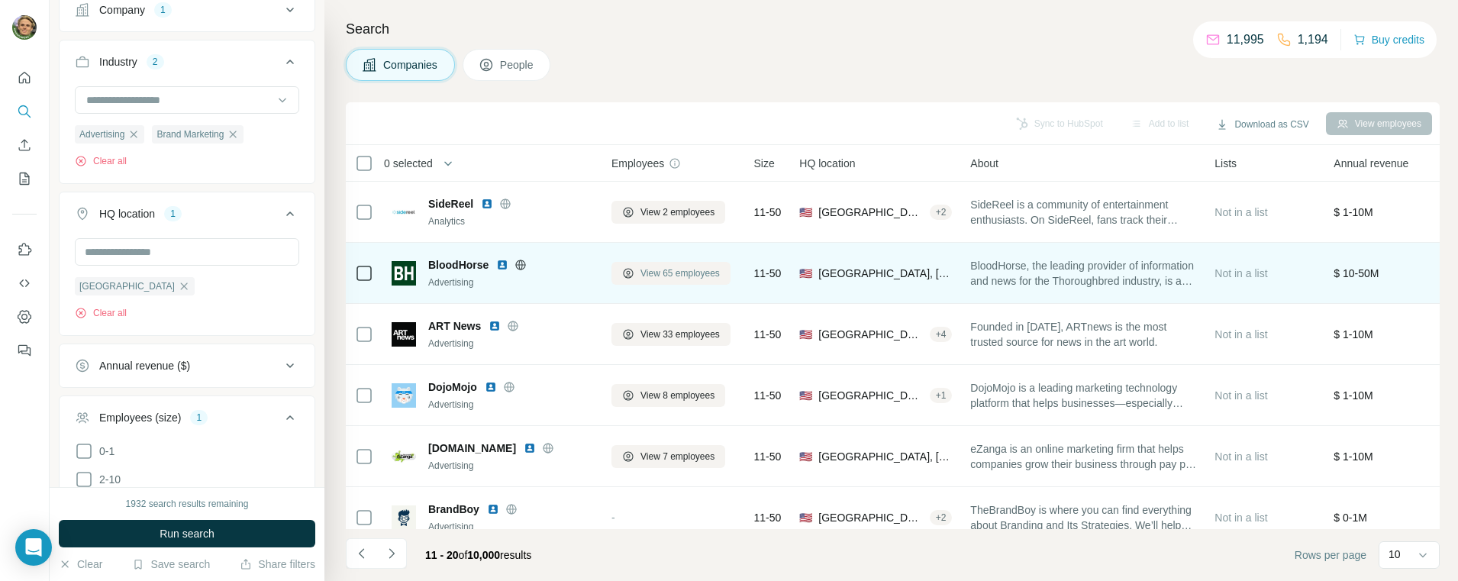
click at [666, 273] on span "View 65 employees" at bounding box center [679, 273] width 79 height 14
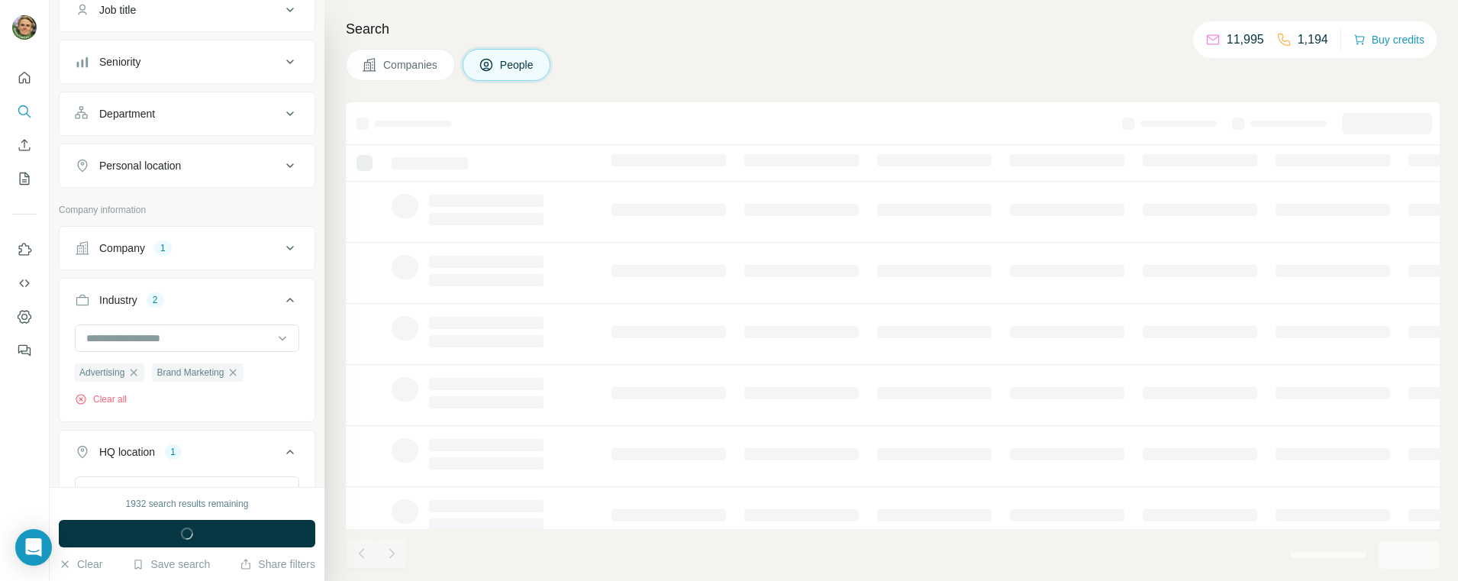
scroll to position [372, 0]
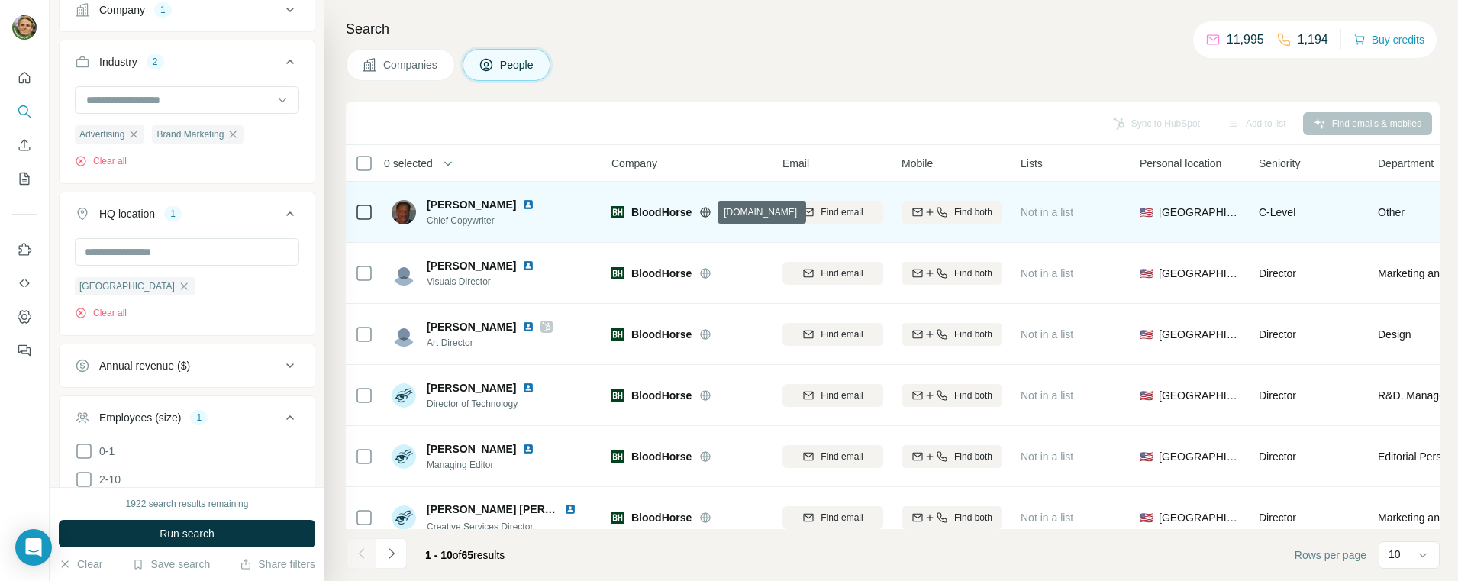
drag, startPoint x: 705, startPoint y: 212, endPoint x: 725, endPoint y: 237, distance: 32.5
click at [705, 212] on icon at bounding box center [706, 211] width 10 height 1
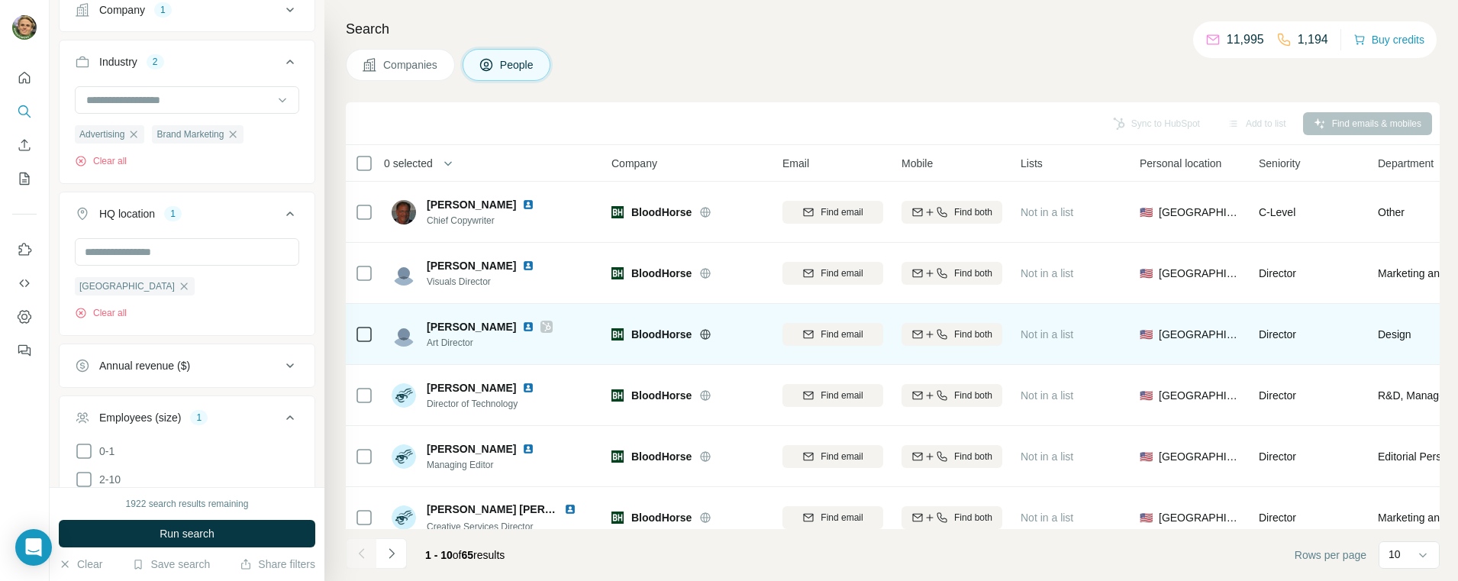
scroll to position [271, 0]
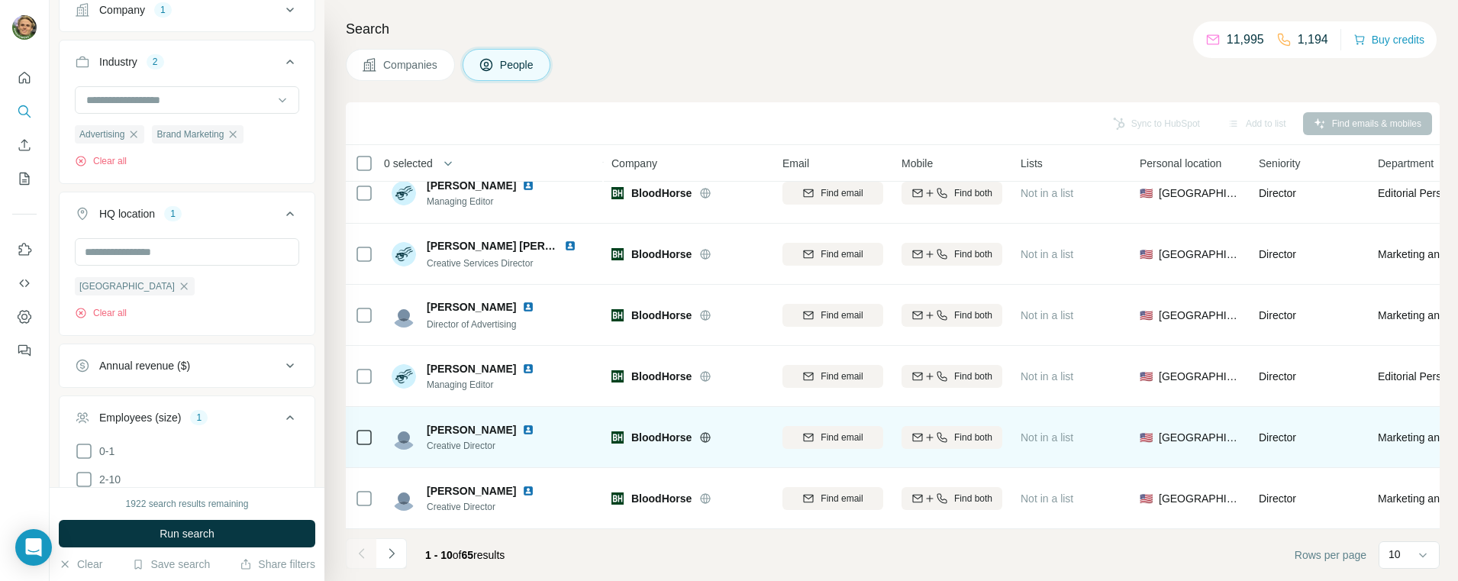
click at [527, 424] on img at bounding box center [528, 430] width 12 height 12
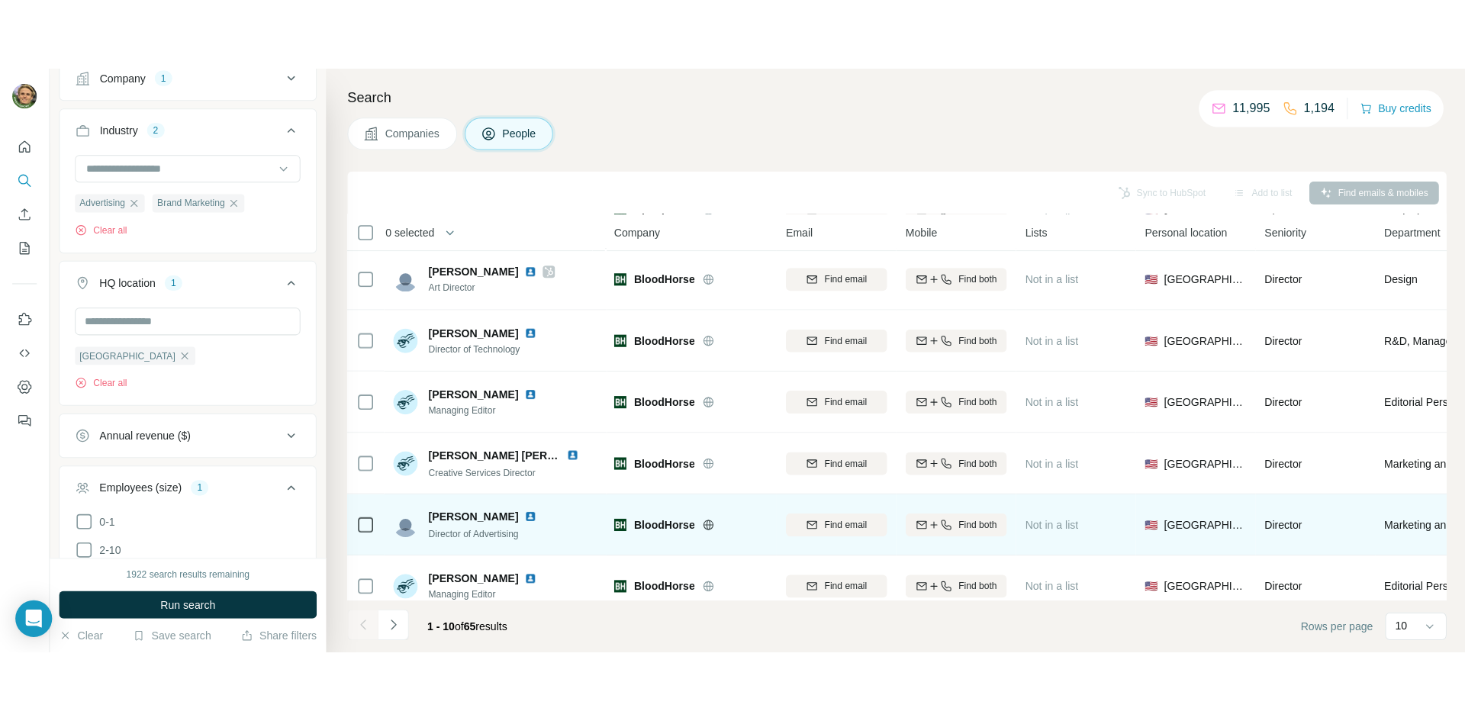
scroll to position [118, 0]
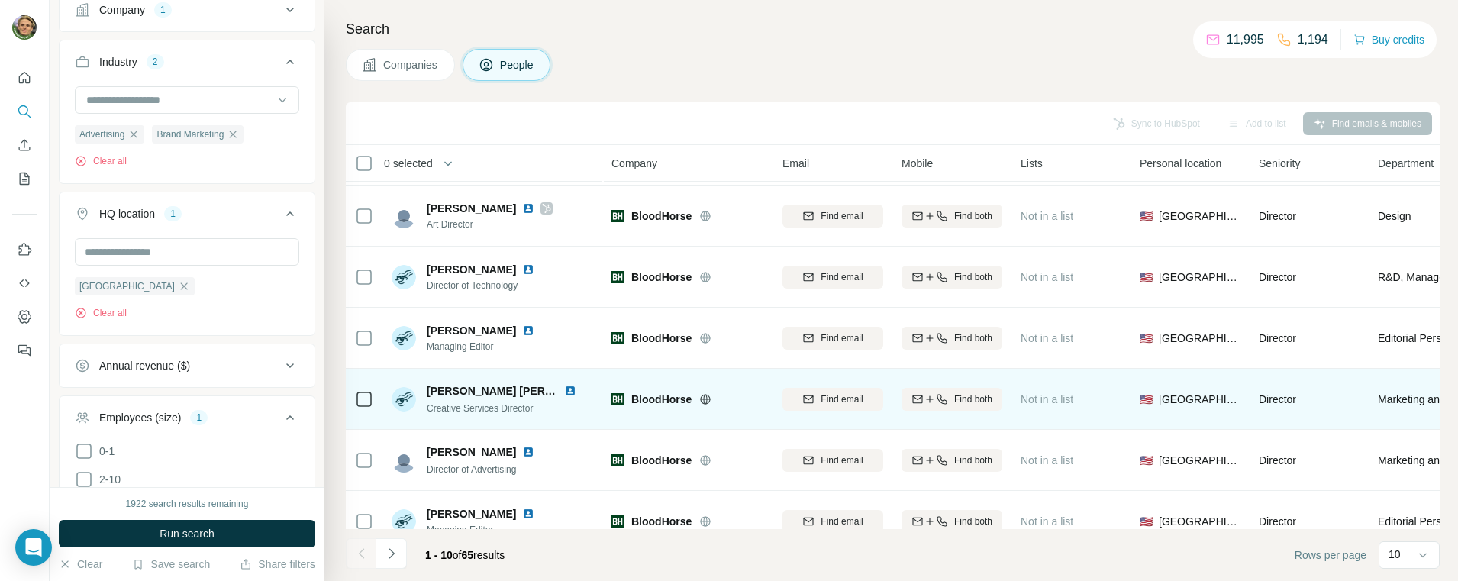
click at [566, 391] on img at bounding box center [570, 391] width 12 height 12
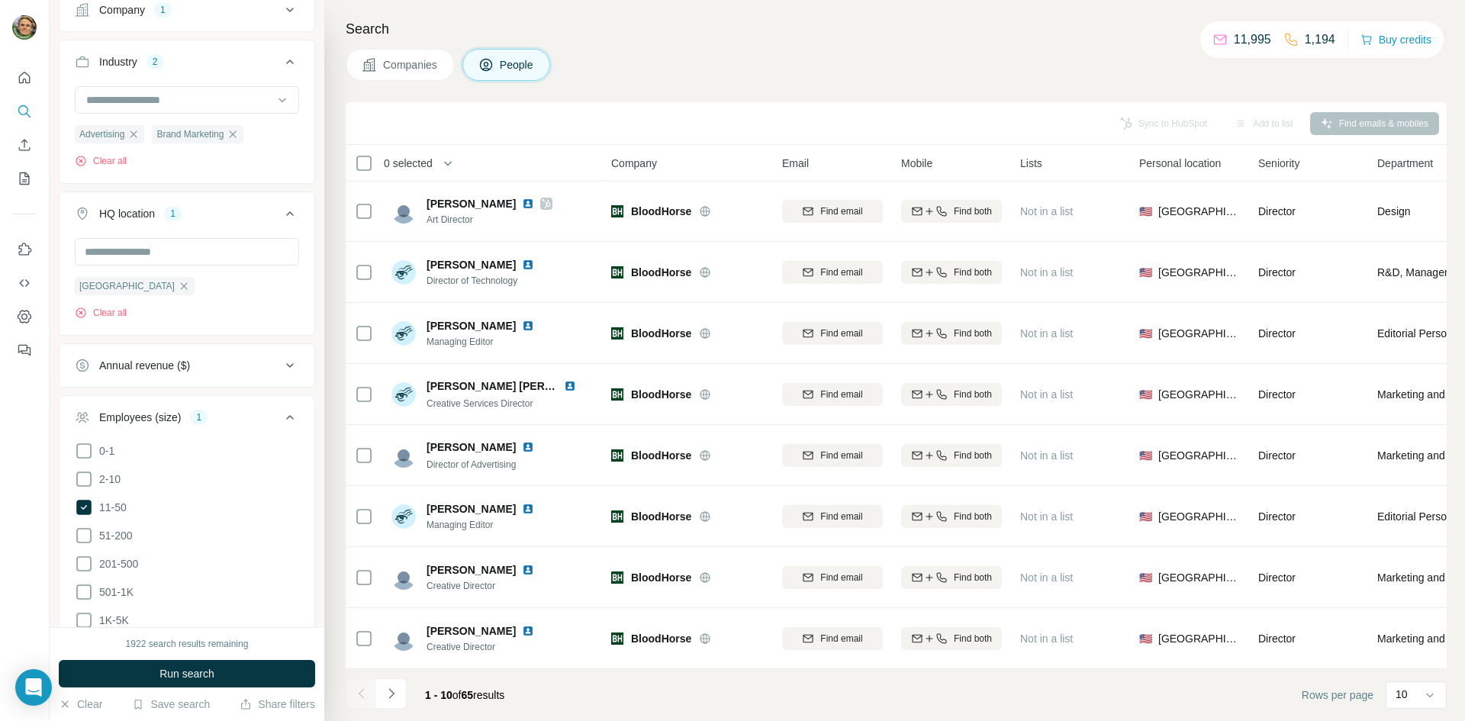
scroll to position [54, 0]
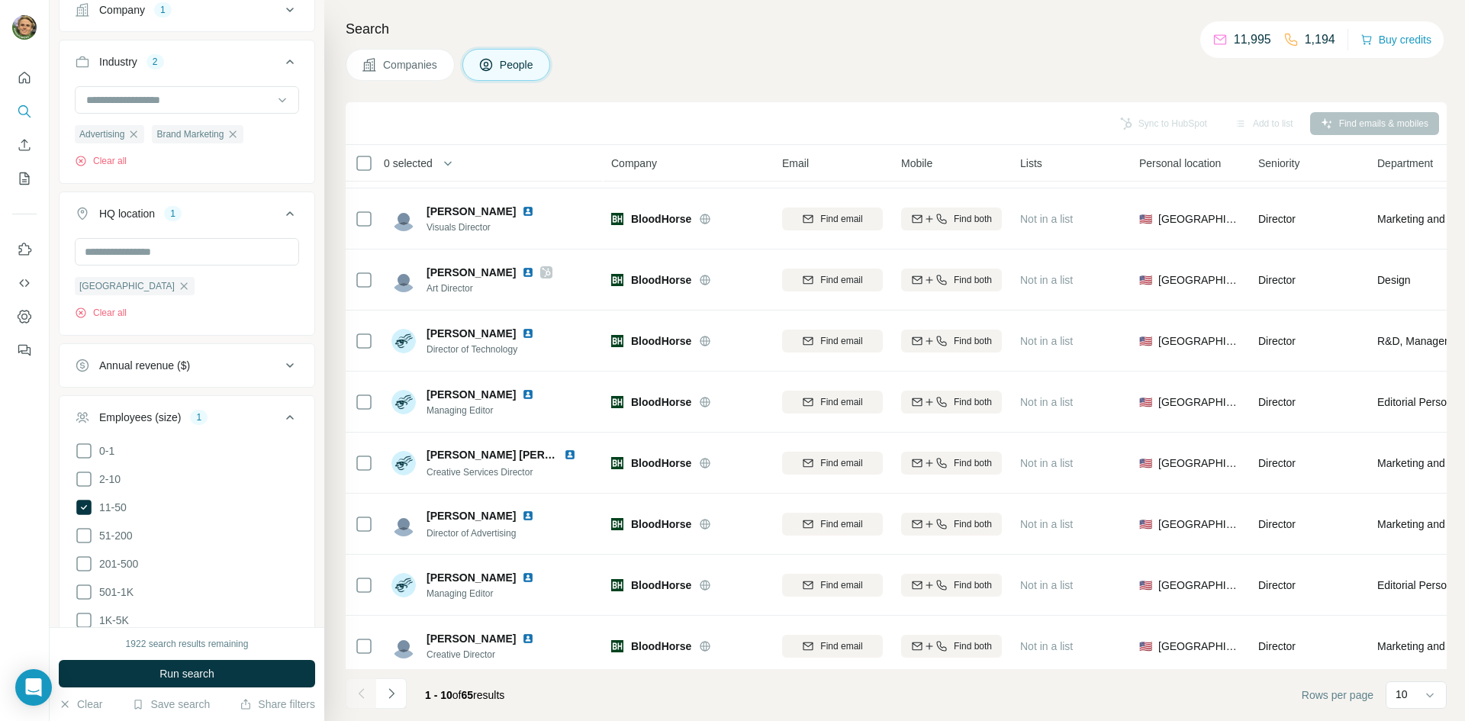
click at [427, 67] on span "Companies" at bounding box center [411, 64] width 56 height 15
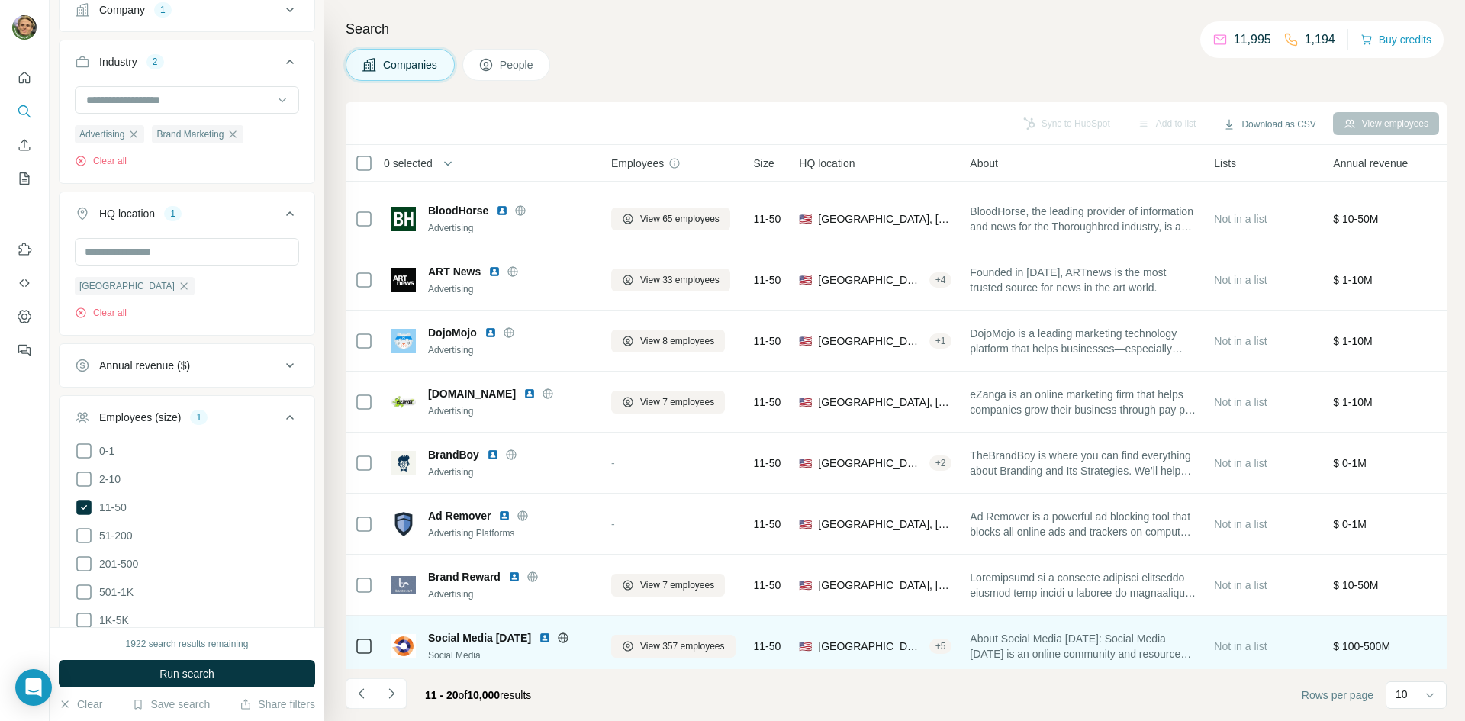
scroll to position [131, 0]
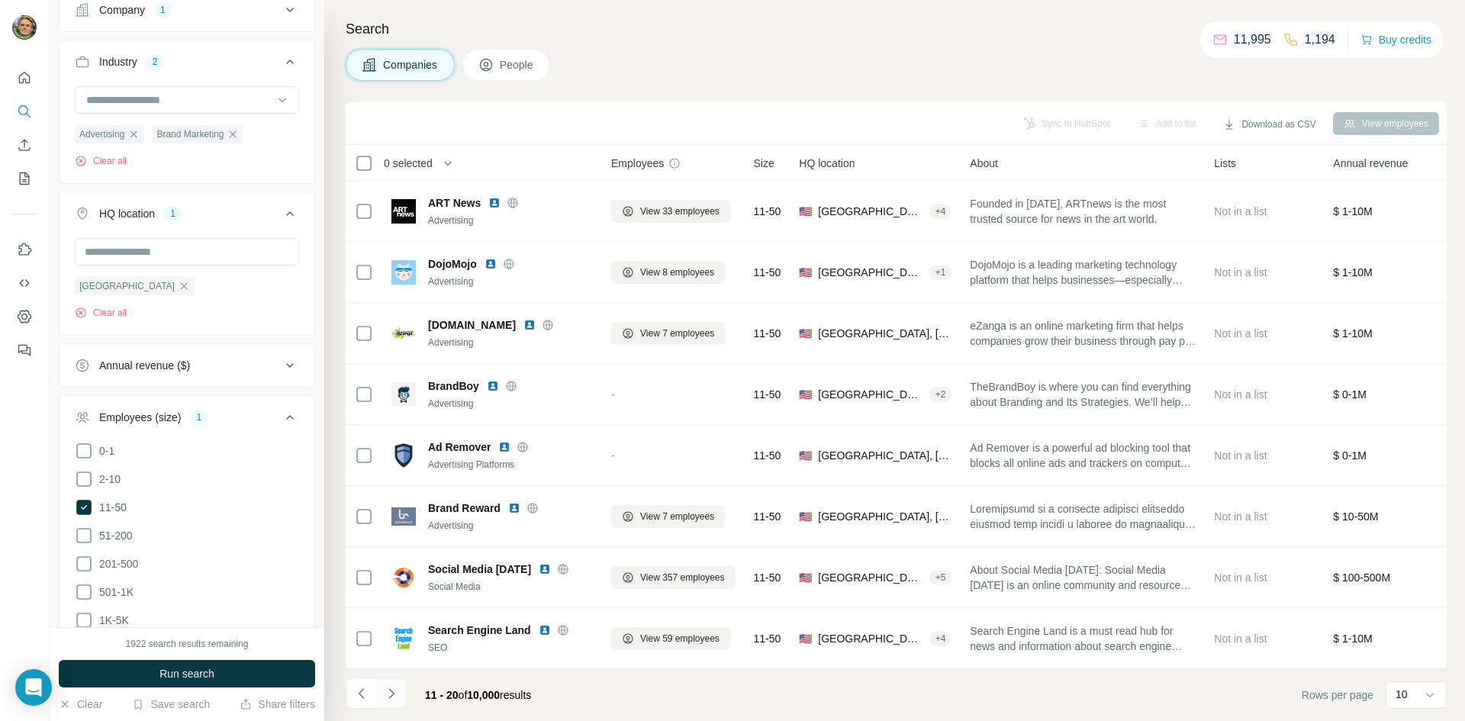
click at [394, 580] on icon "Navigate to next page" at bounding box center [391, 693] width 15 height 15
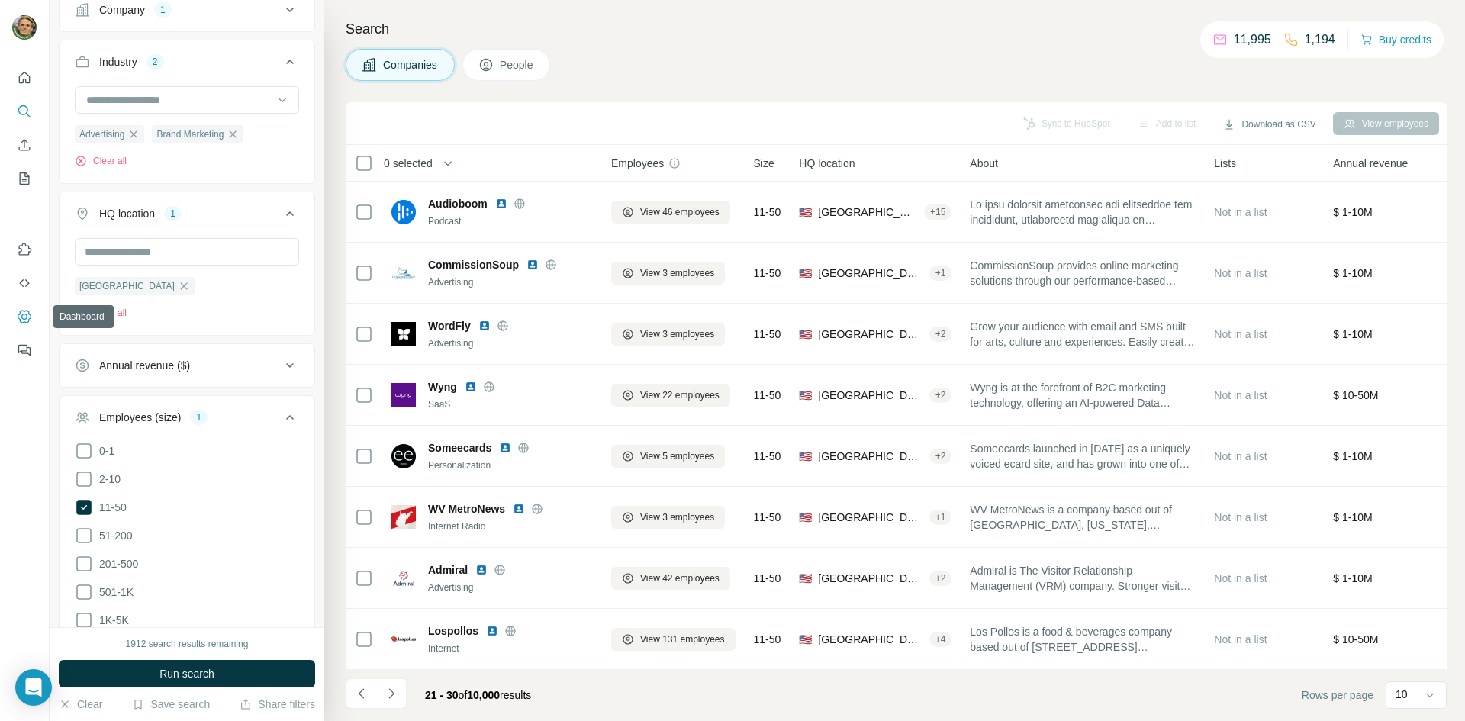
click at [22, 316] on icon "Dashboard" at bounding box center [24, 317] width 6 height 6
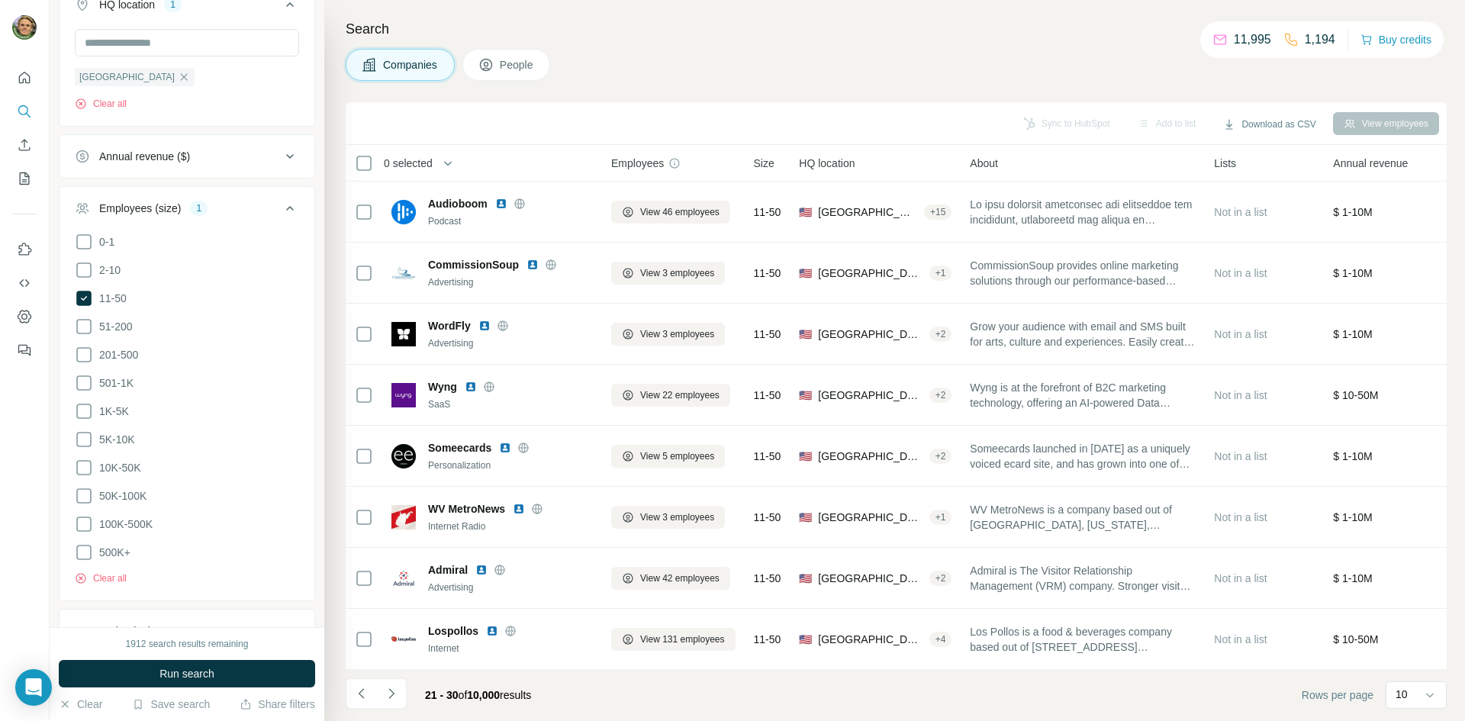
scroll to position [456, 0]
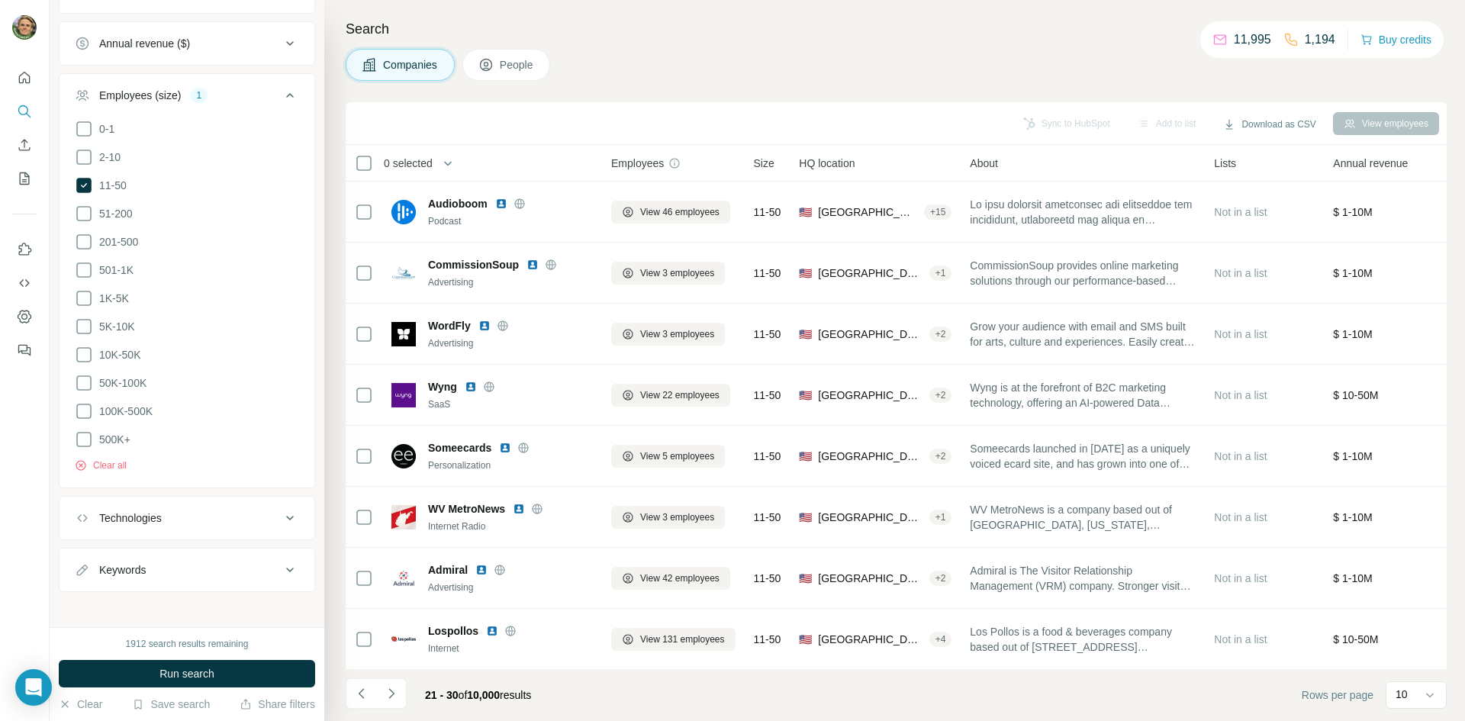
click at [281, 509] on icon at bounding box center [290, 518] width 18 height 18
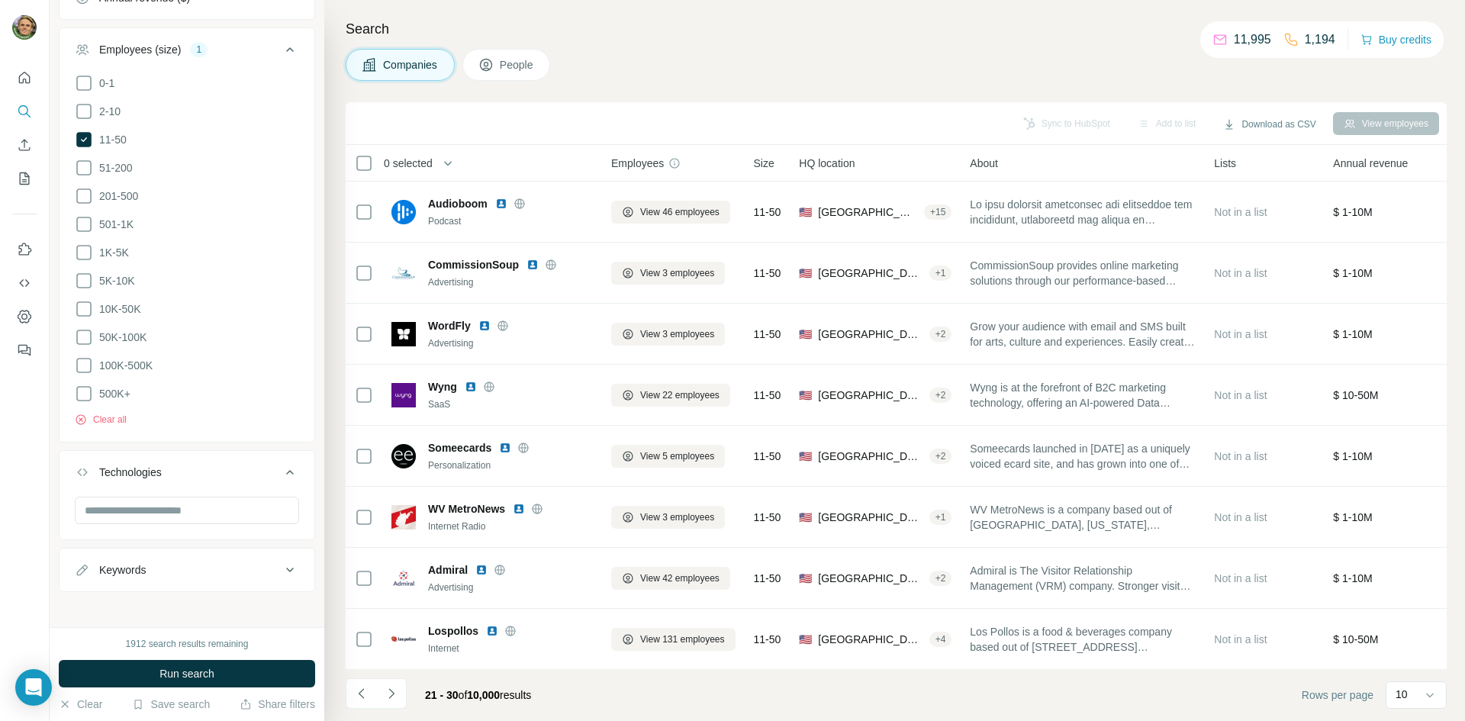
click at [240, 568] on div "Keywords" at bounding box center [178, 570] width 206 height 15
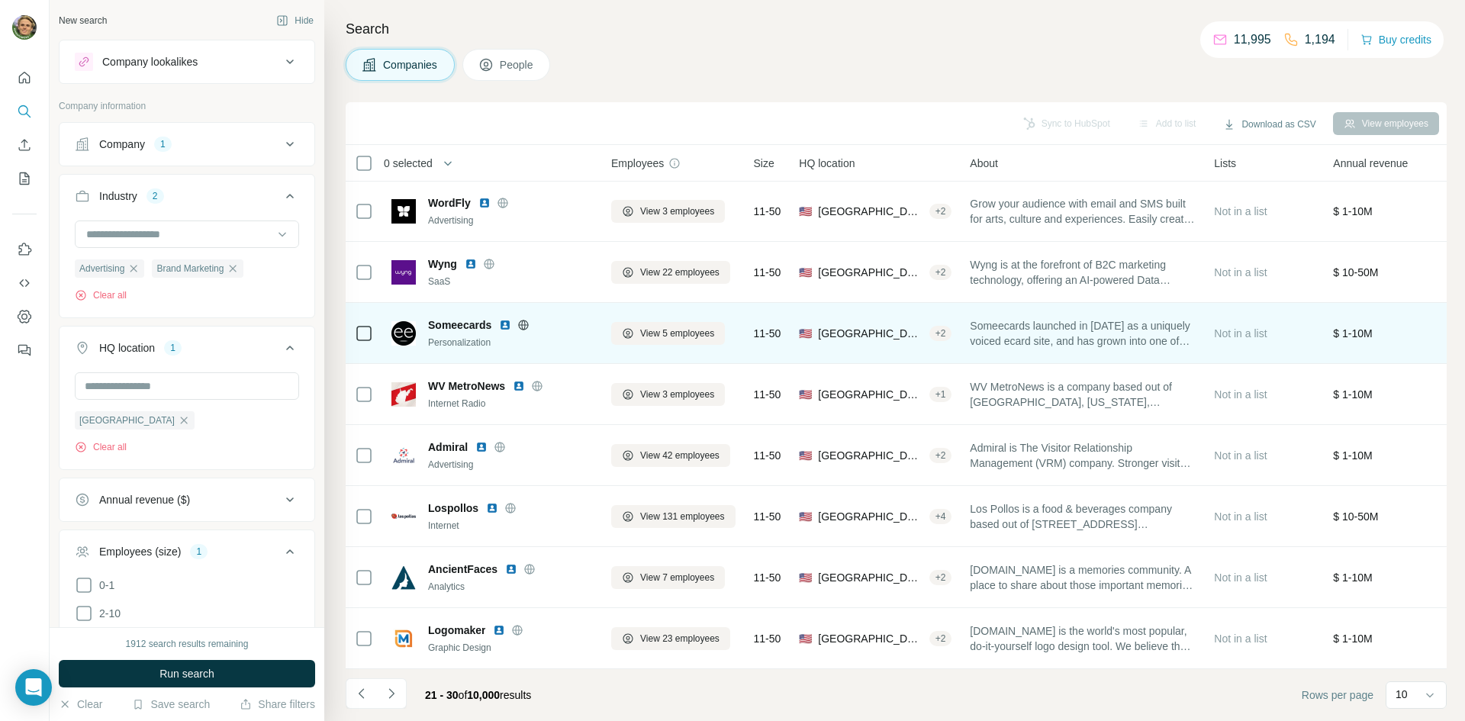
scroll to position [0, 0]
